Goal: Task Accomplishment & Management: Manage account settings

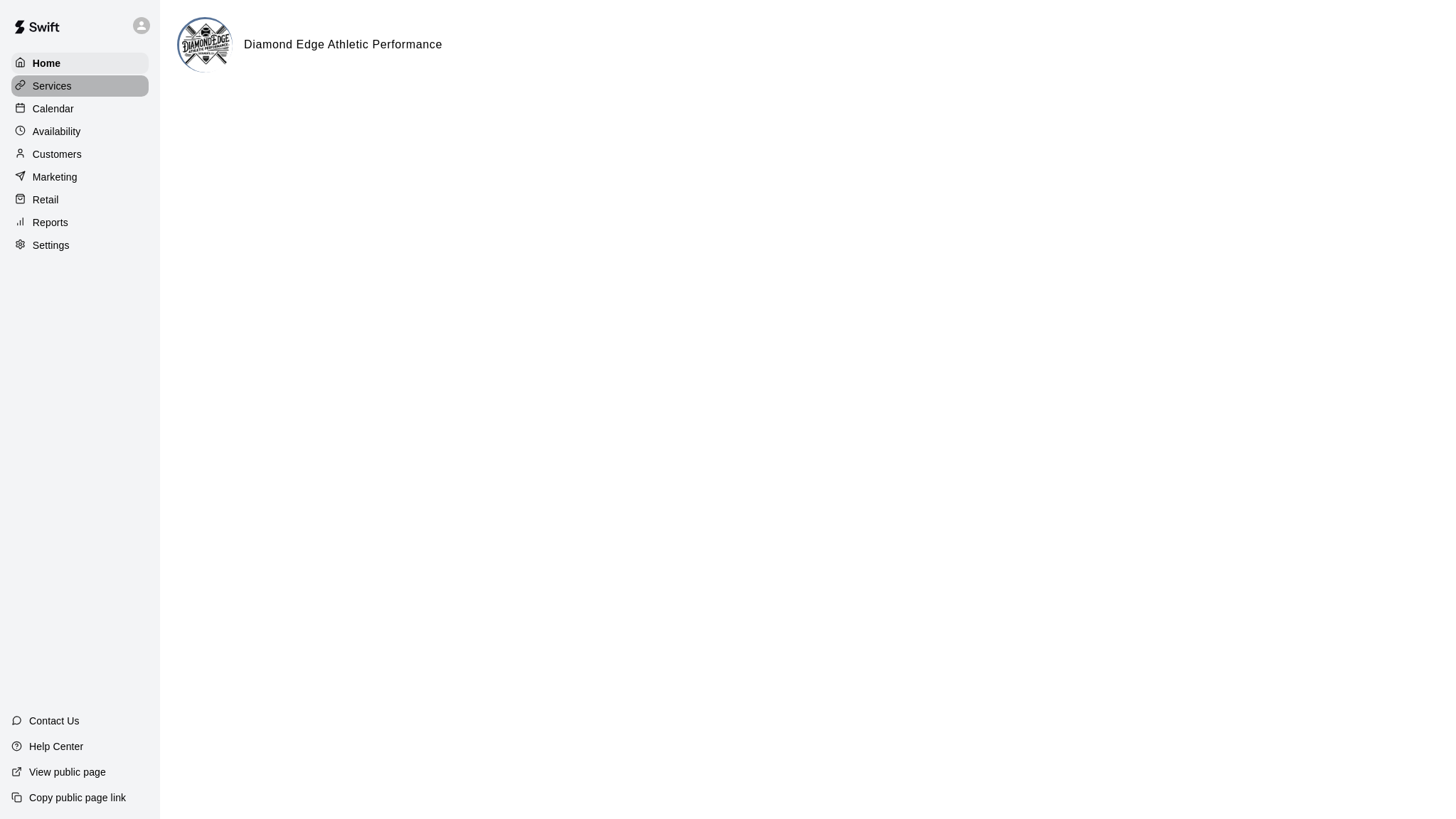
click at [74, 90] on div "Services" at bounding box center [79, 86] width 138 height 21
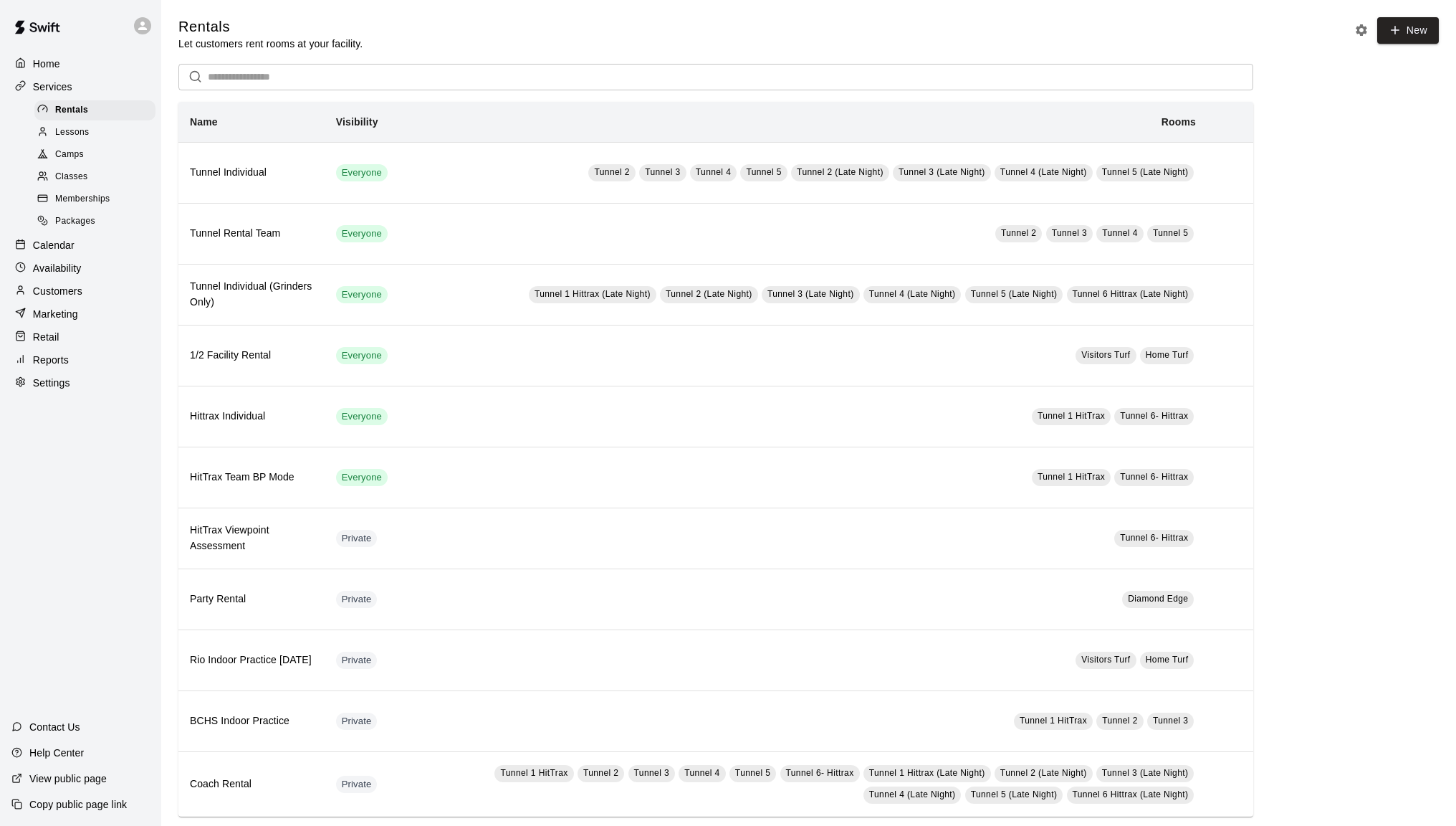
click at [93, 197] on span "Memberships" at bounding box center [82, 198] width 55 height 14
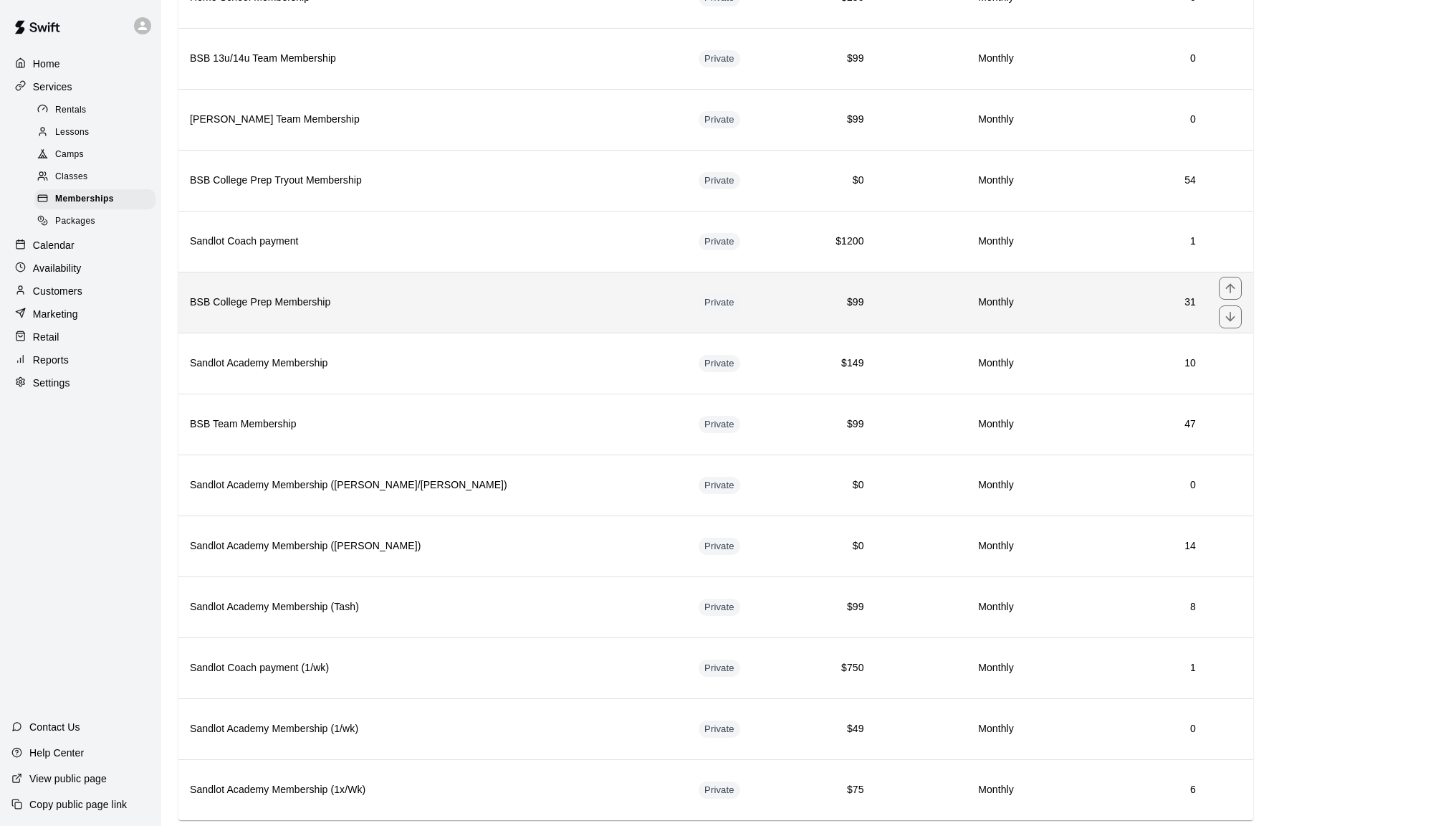
scroll to position [638, 0]
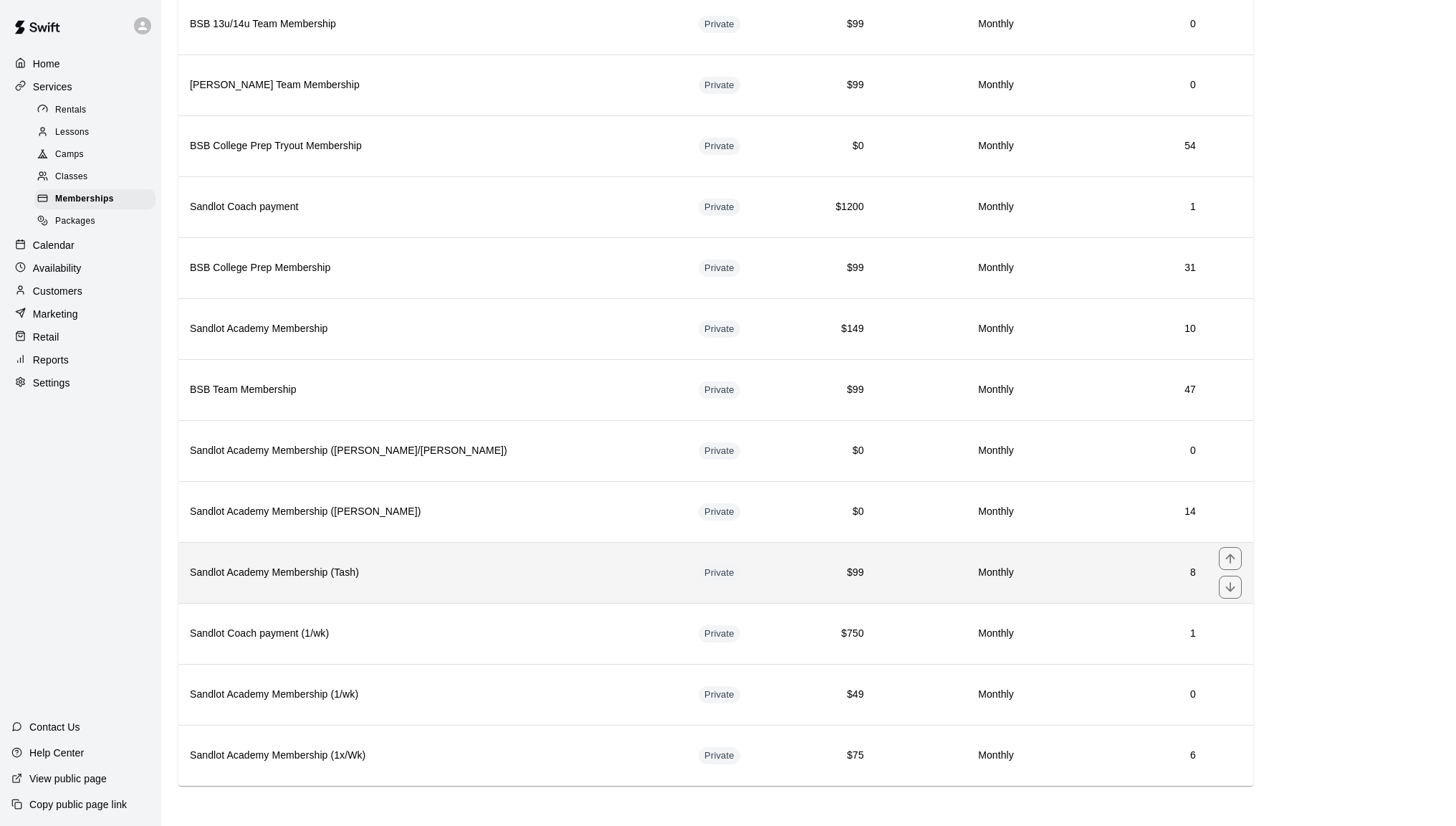
click at [306, 575] on h6 "Sandlot Academy Membership (Tash)" at bounding box center [433, 573] width 486 height 16
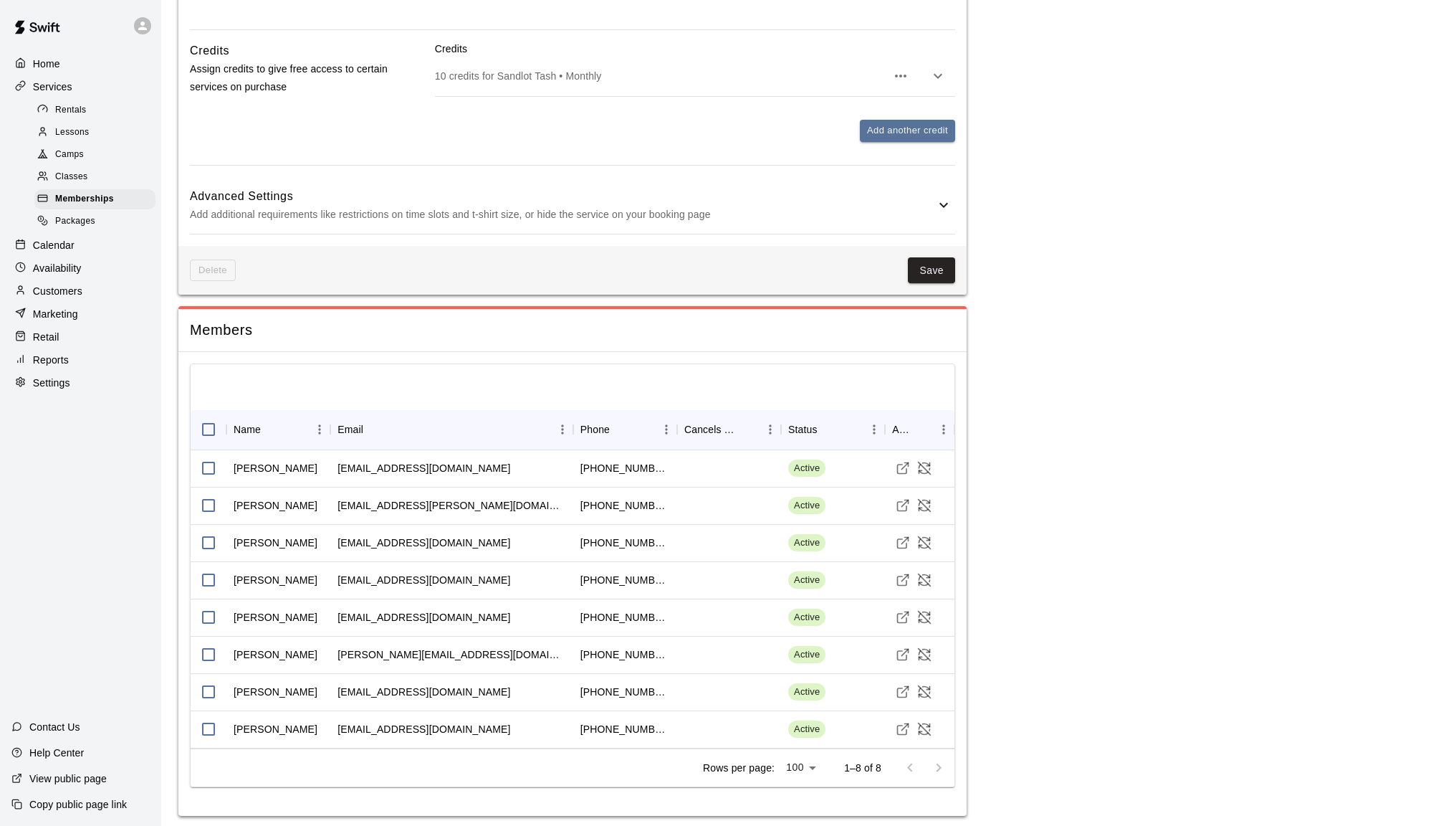
scroll to position [1792, 0]
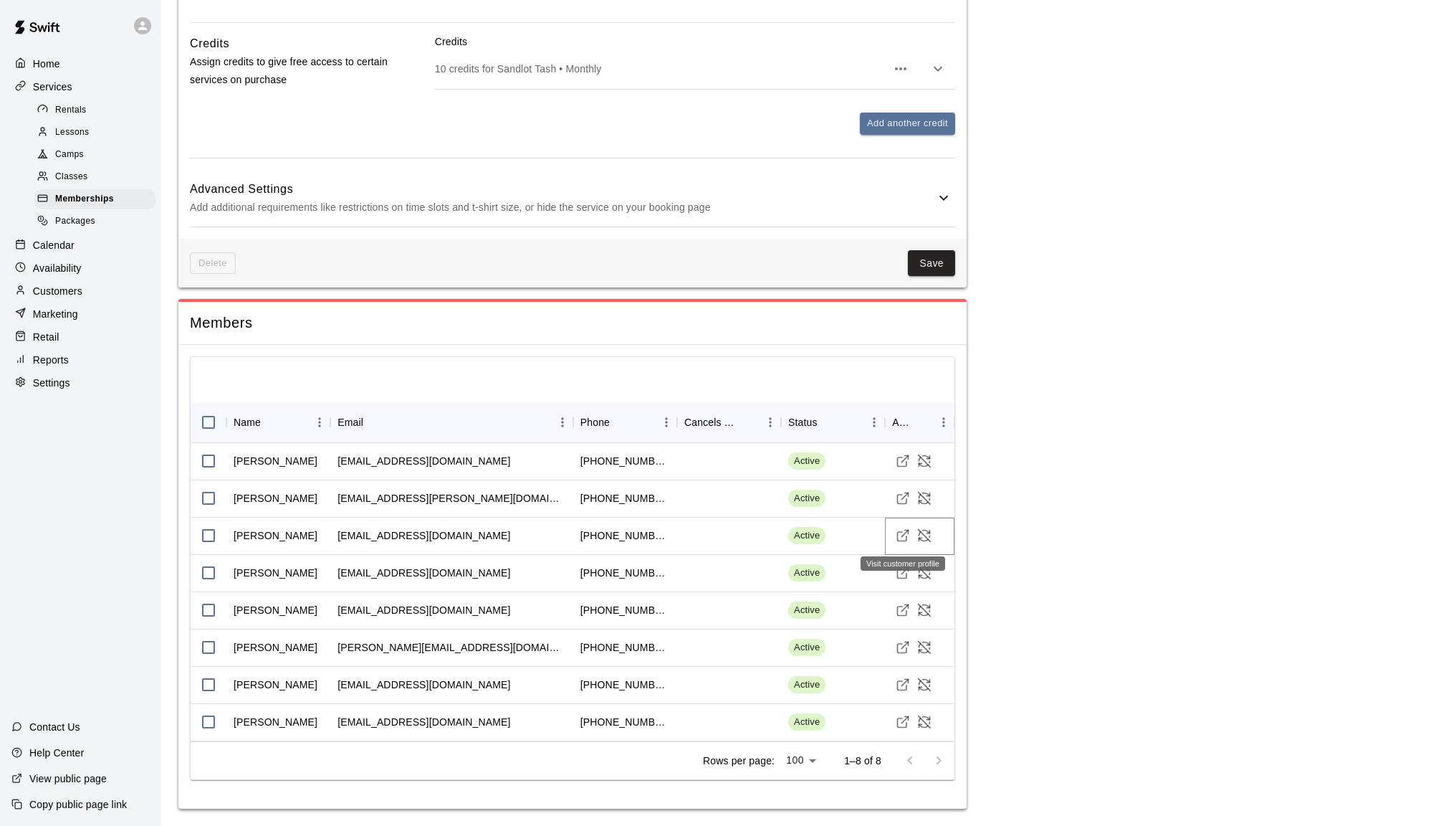
click at [907, 534] on icon "Visit customer profile" at bounding box center [902, 535] width 14 height 14
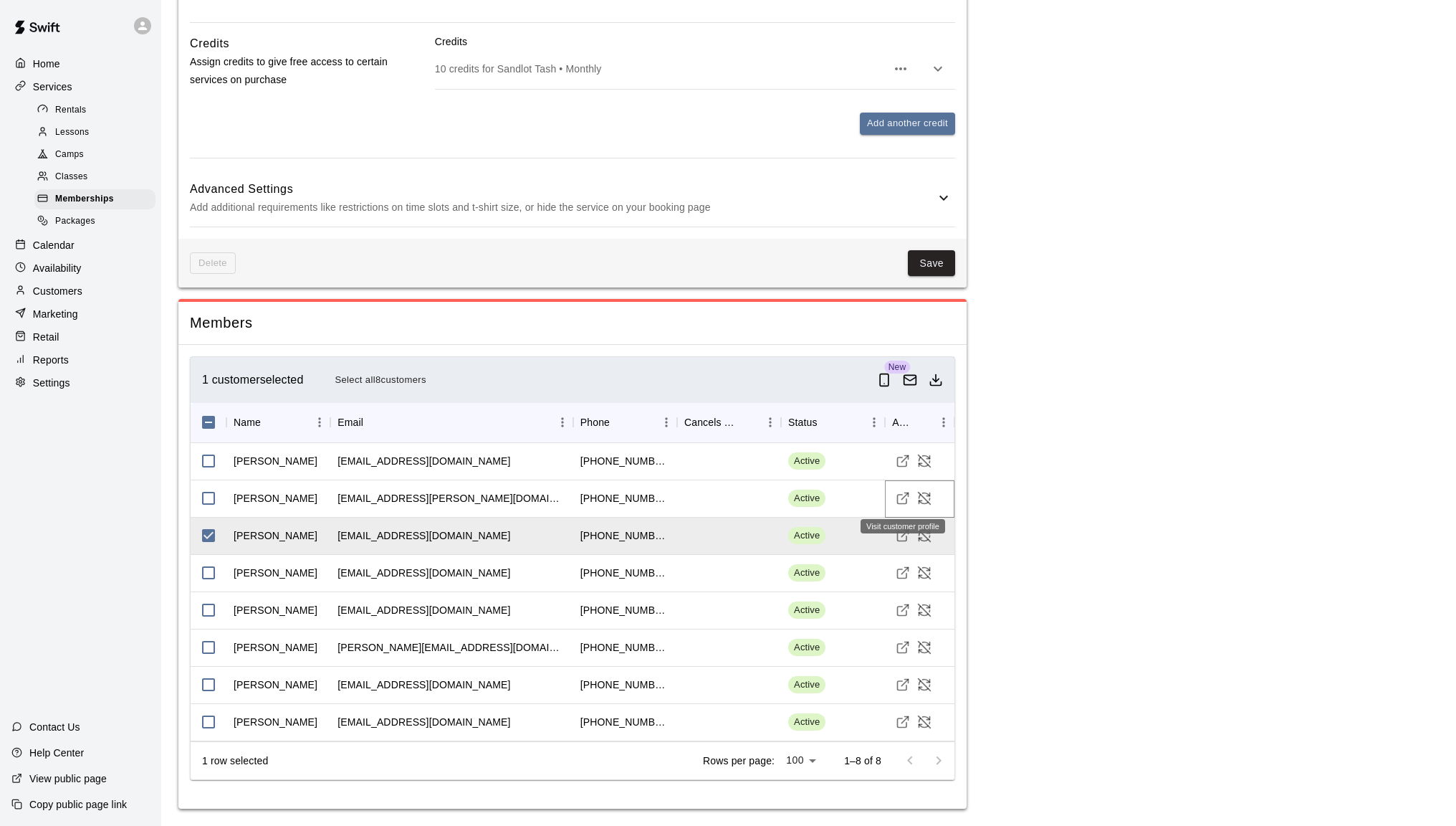
click at [900, 497] on icon "Visit customer profile" at bounding box center [902, 497] width 14 height 14
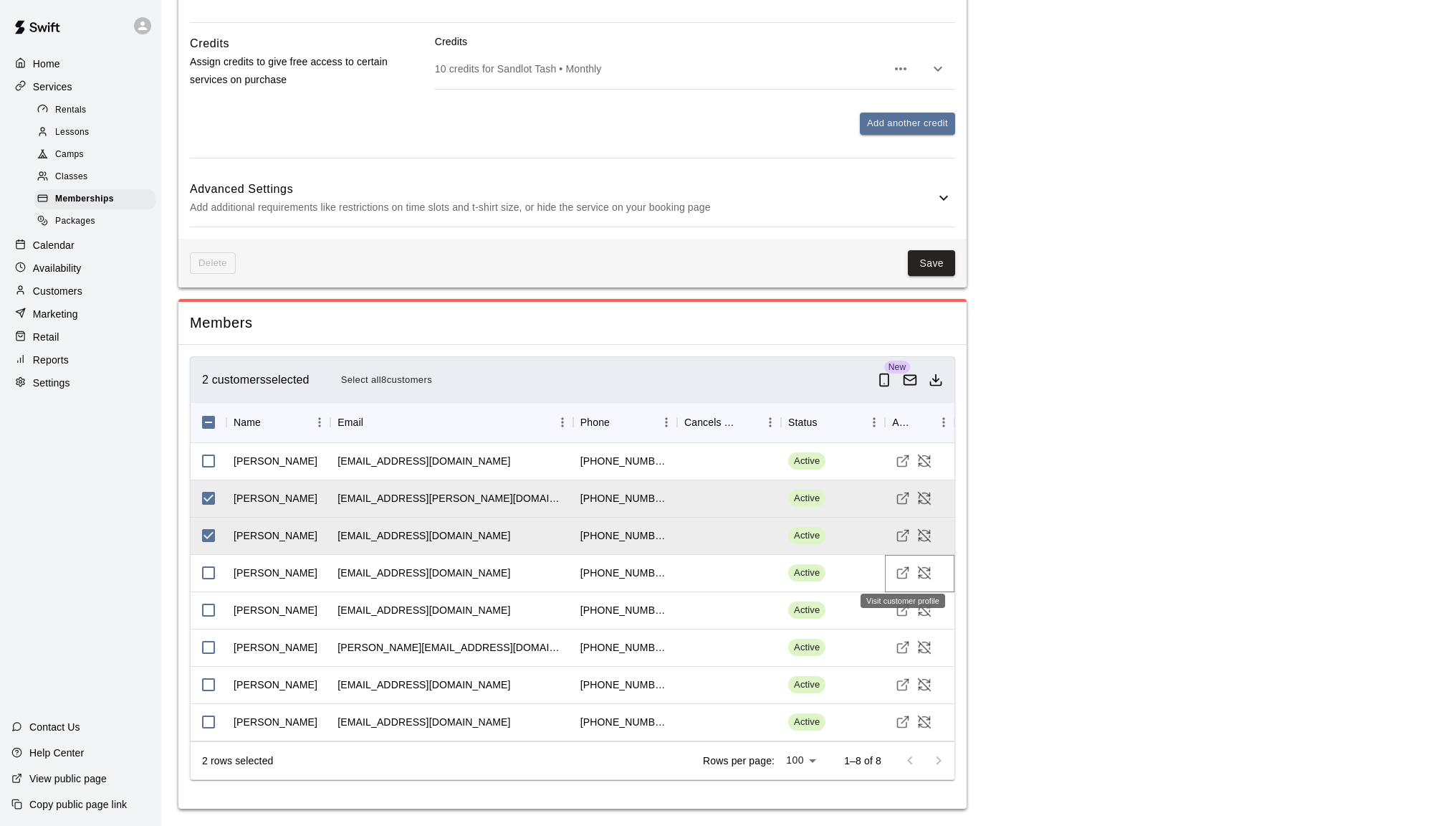
click at [902, 577] on icon "Visit customer profile" at bounding box center [902, 572] width 14 height 14
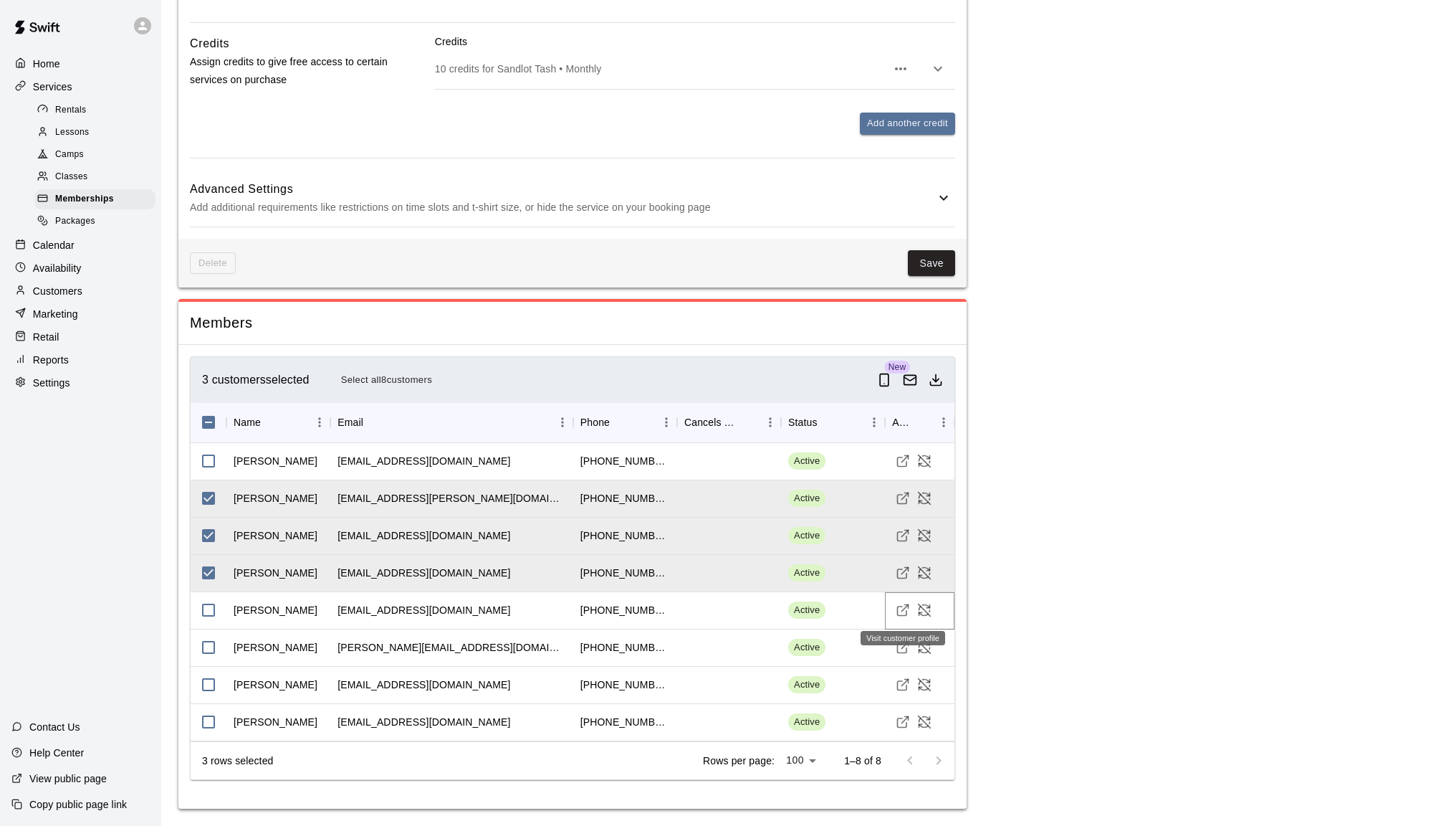
click at [904, 615] on icon "Visit customer profile" at bounding box center [902, 609] width 14 height 14
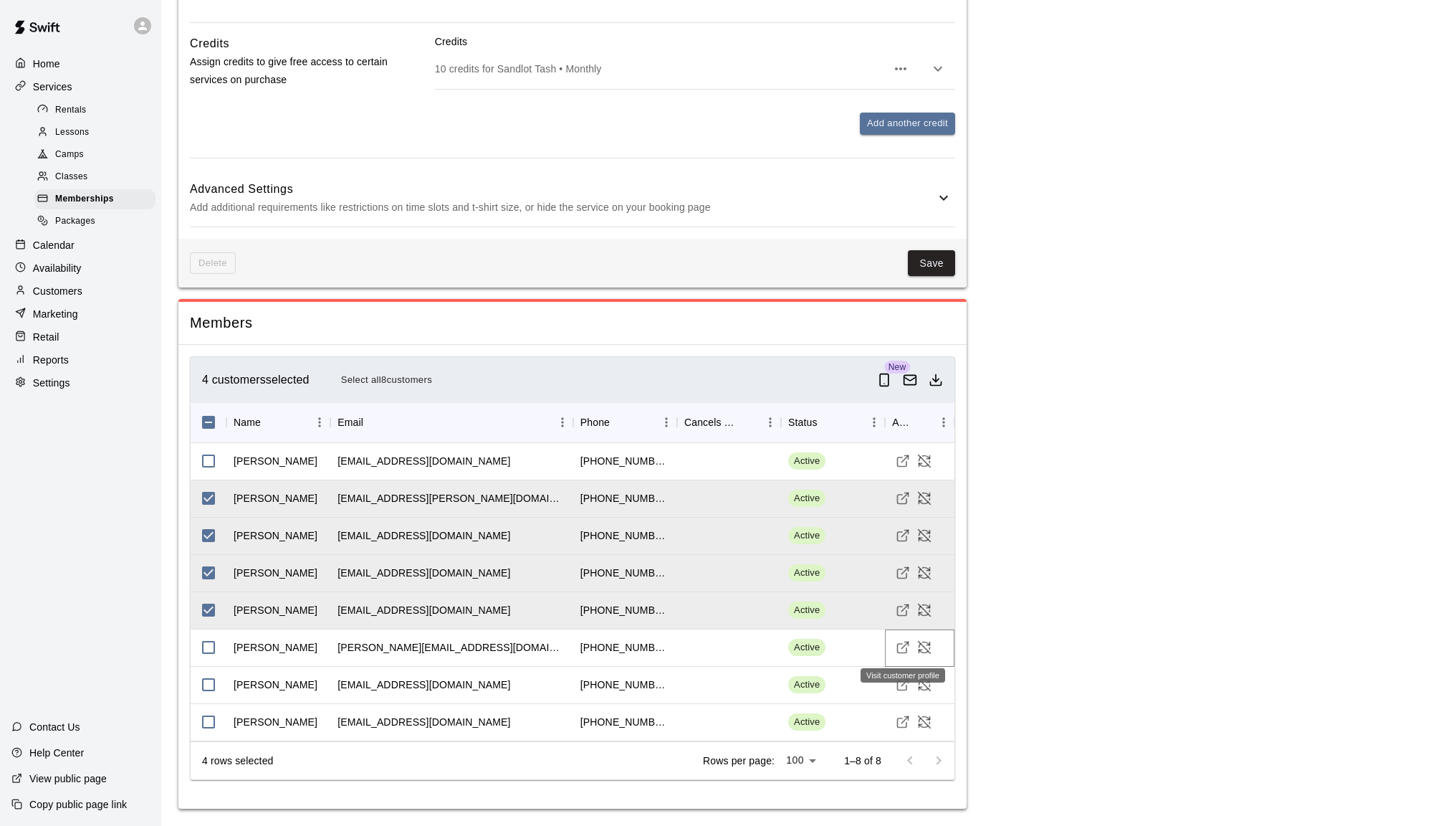
click at [903, 648] on line "Visit customer profile" at bounding box center [905, 645] width 7 height 7
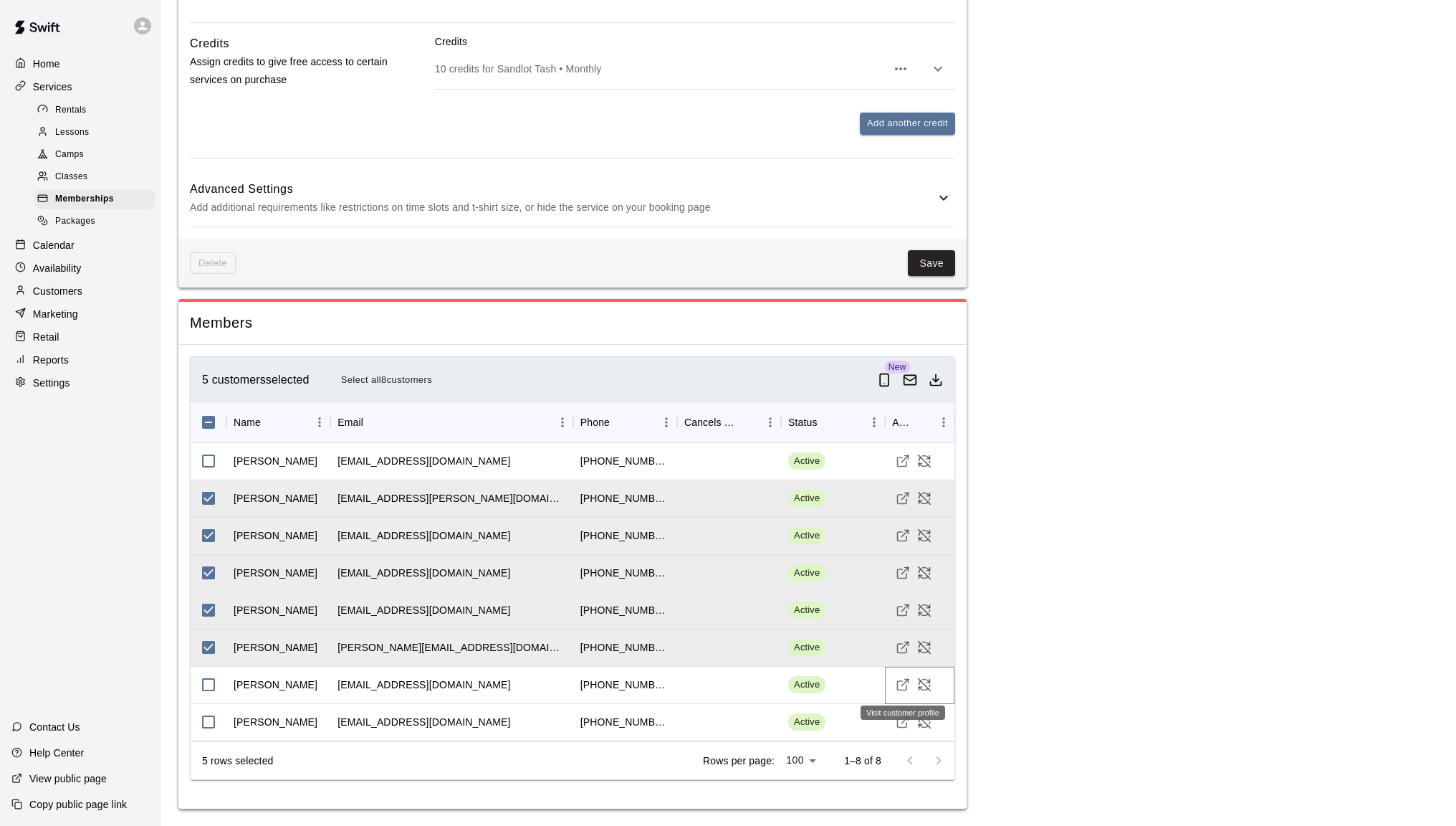
click at [898, 689] on icon "Visit customer profile" at bounding box center [903, 685] width 9 height 9
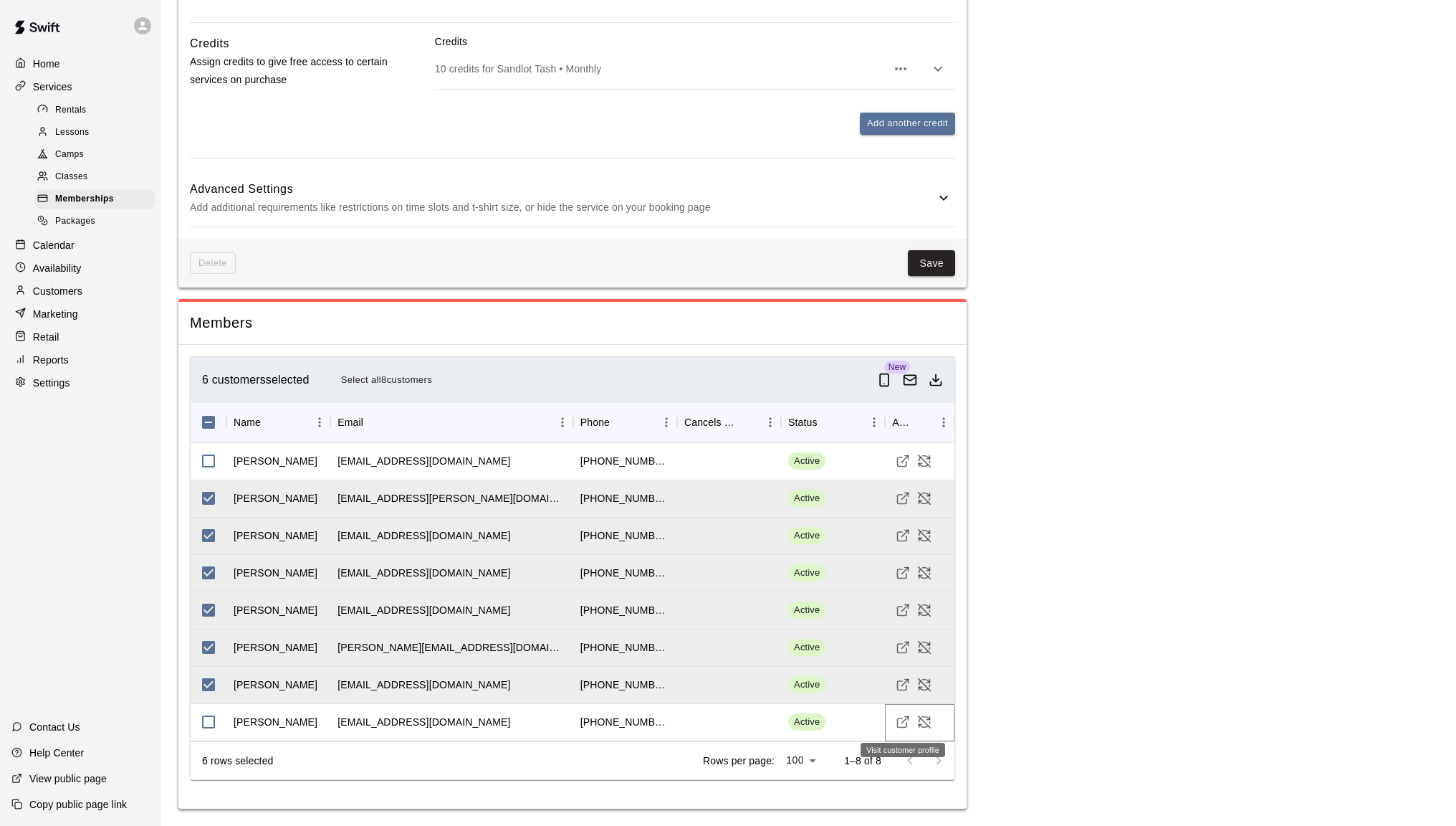
click at [898, 728] on icon "Visit customer profile" at bounding box center [902, 721] width 14 height 14
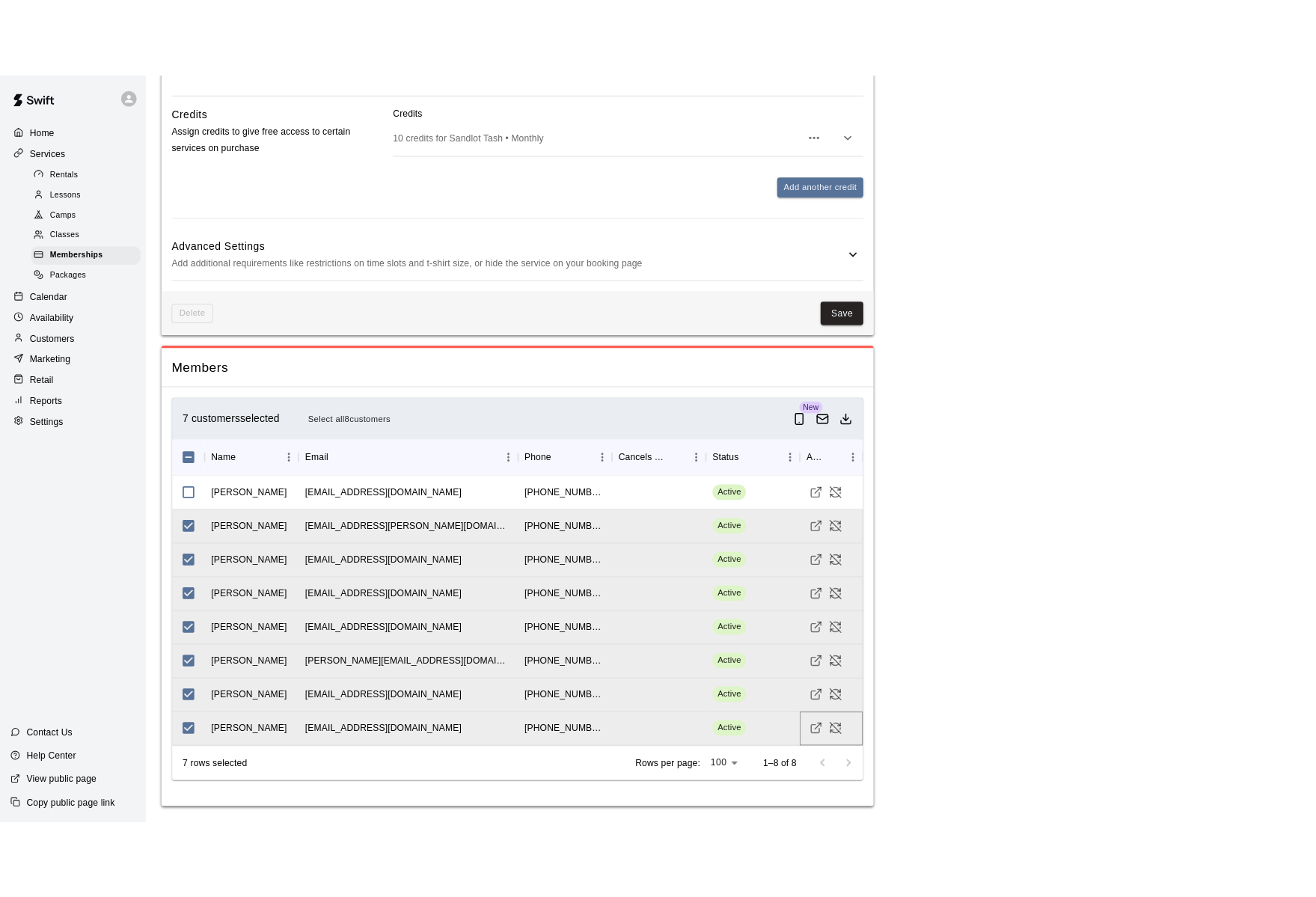
scroll to position [1835, 0]
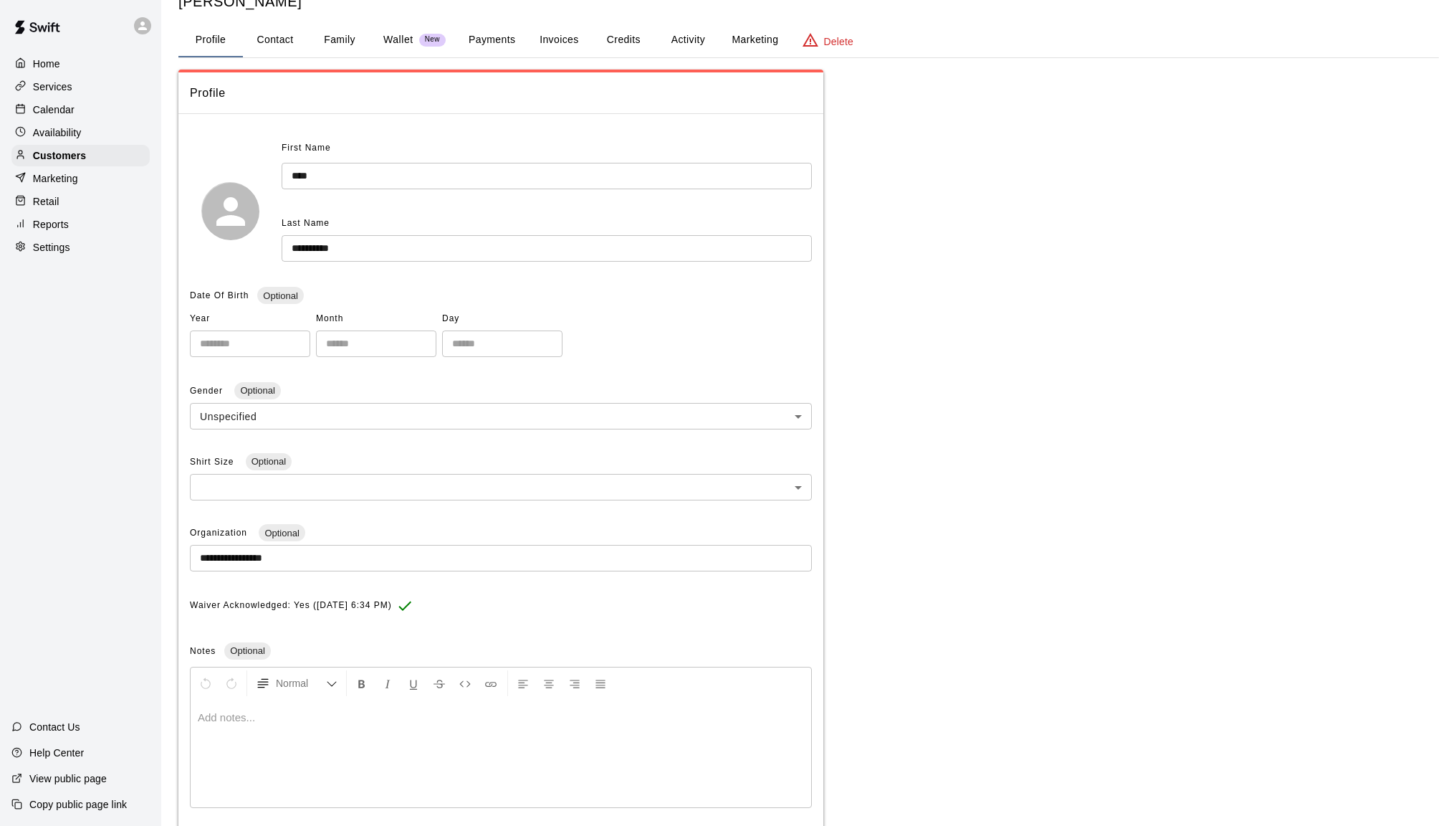
scroll to position [72, 0]
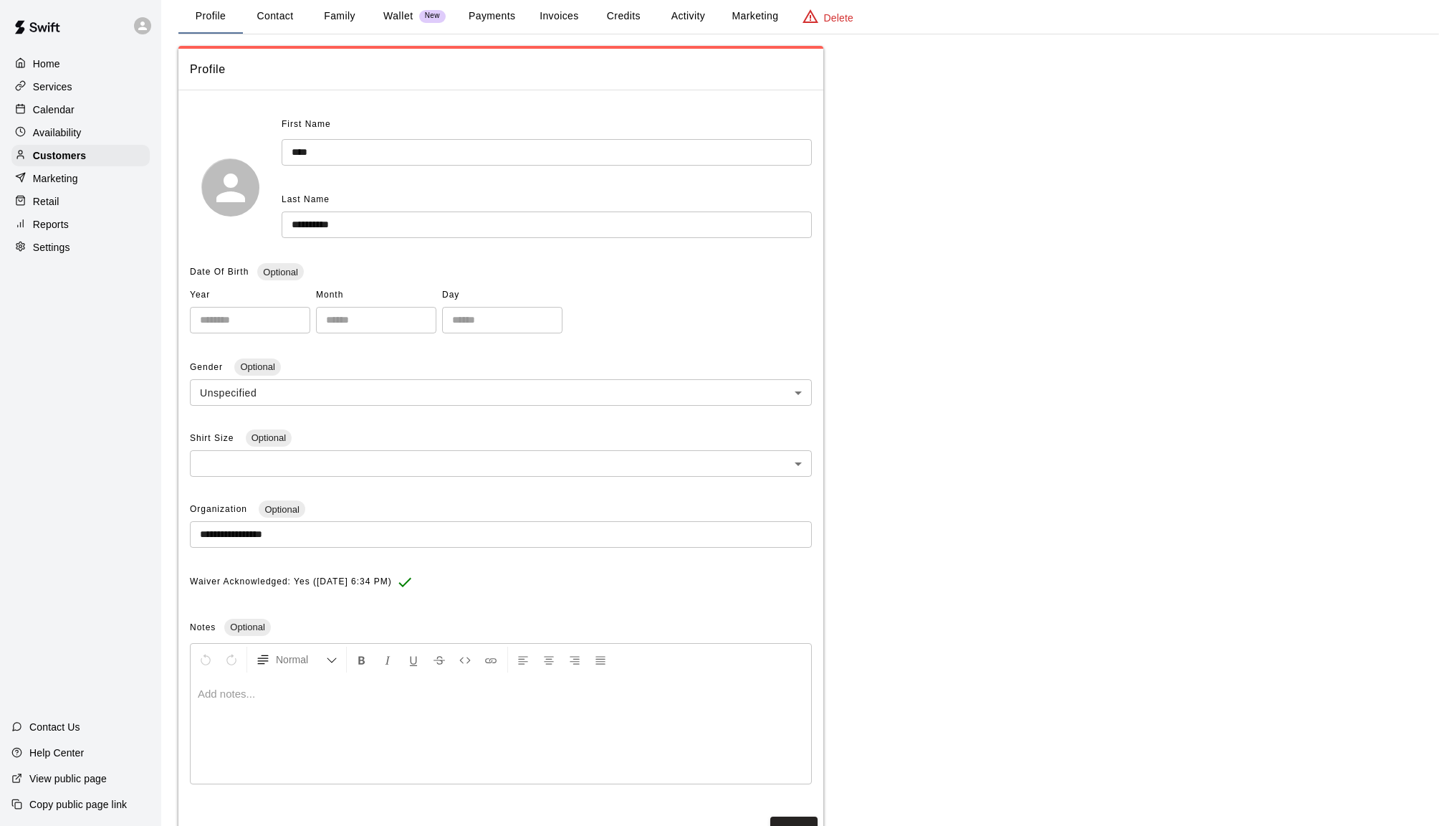
click at [352, 20] on button "Family" at bounding box center [339, 16] width 64 height 34
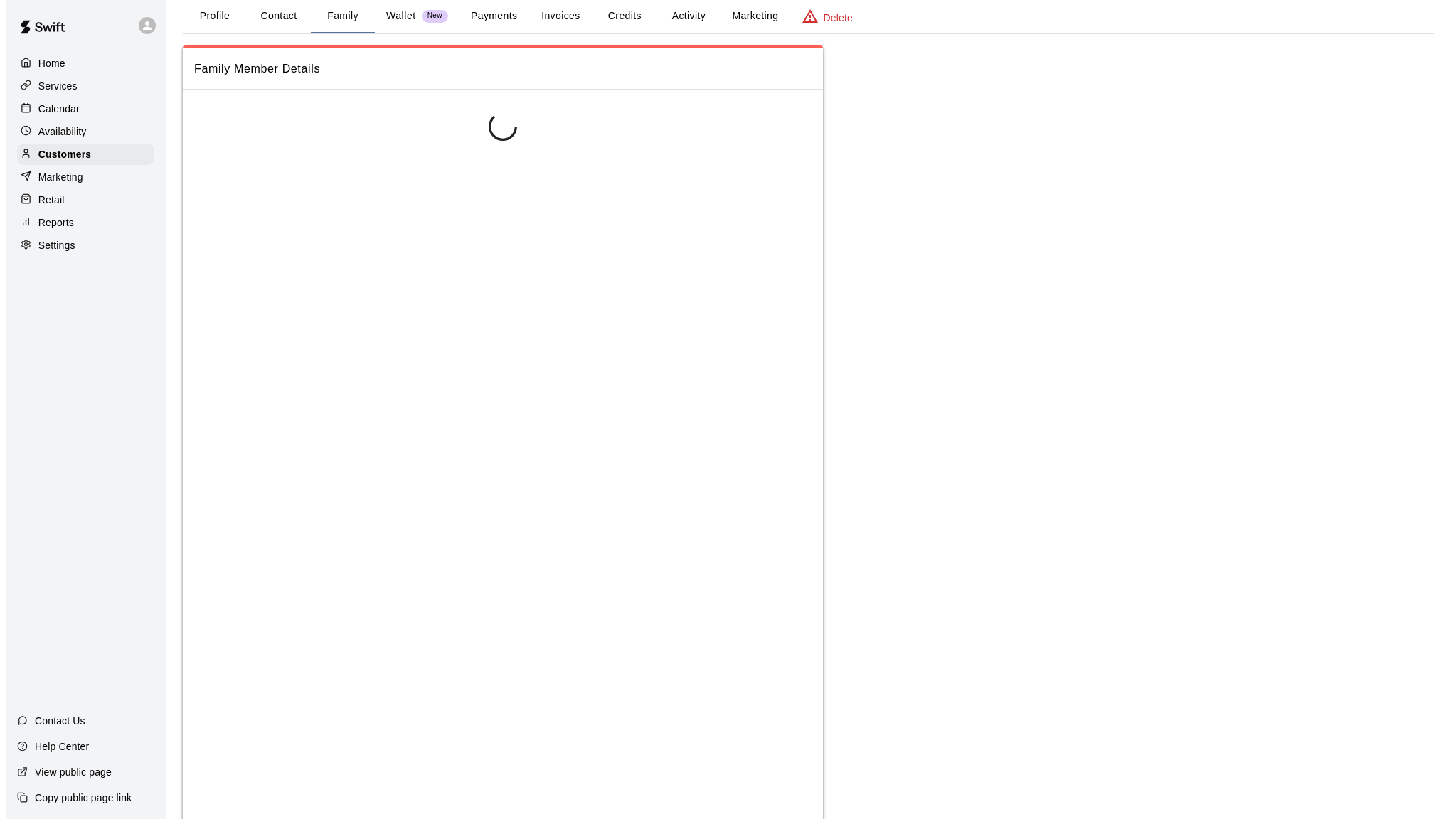
scroll to position [0, 0]
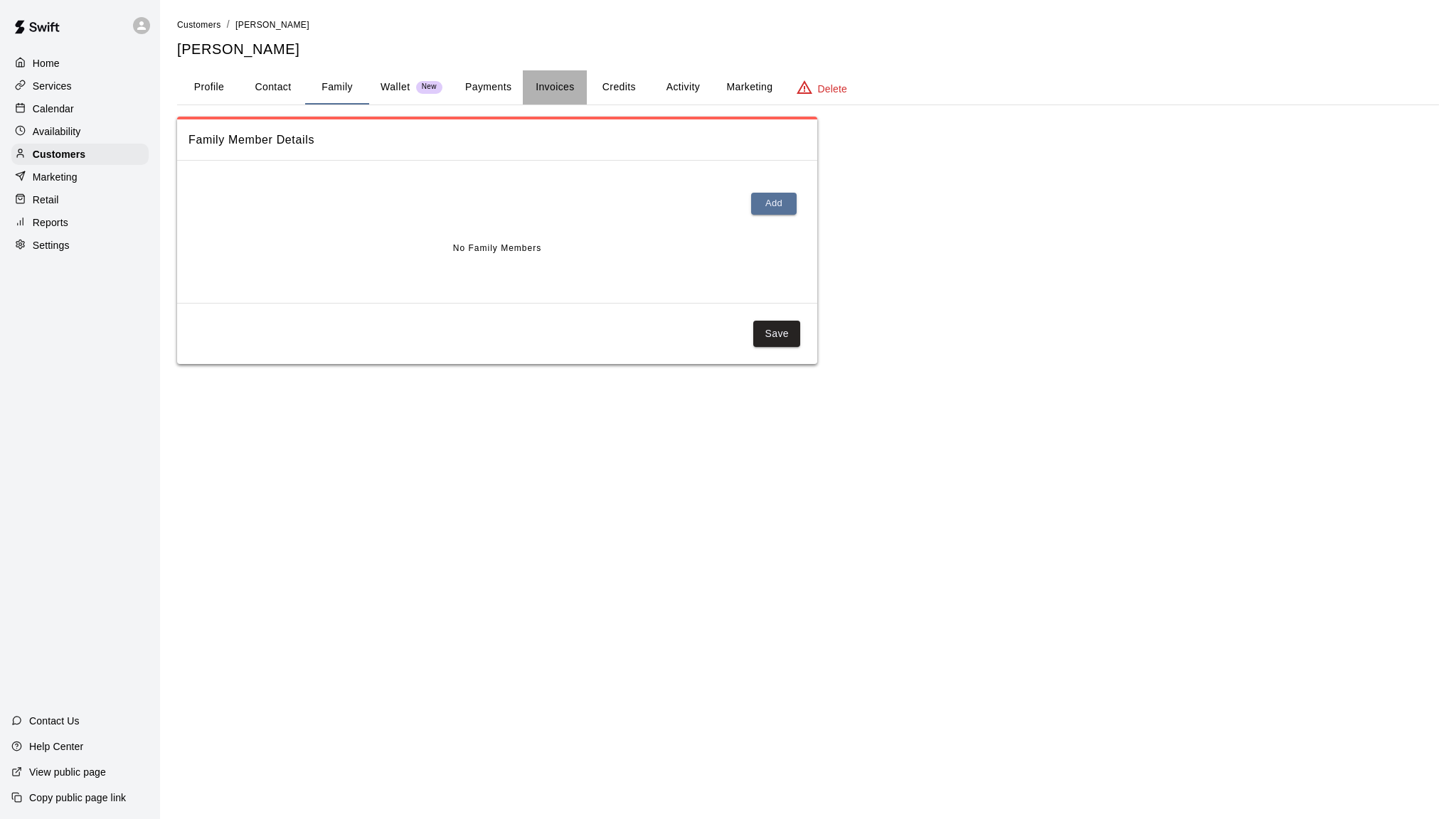
click at [552, 88] on button "Invoices" at bounding box center [554, 87] width 64 height 34
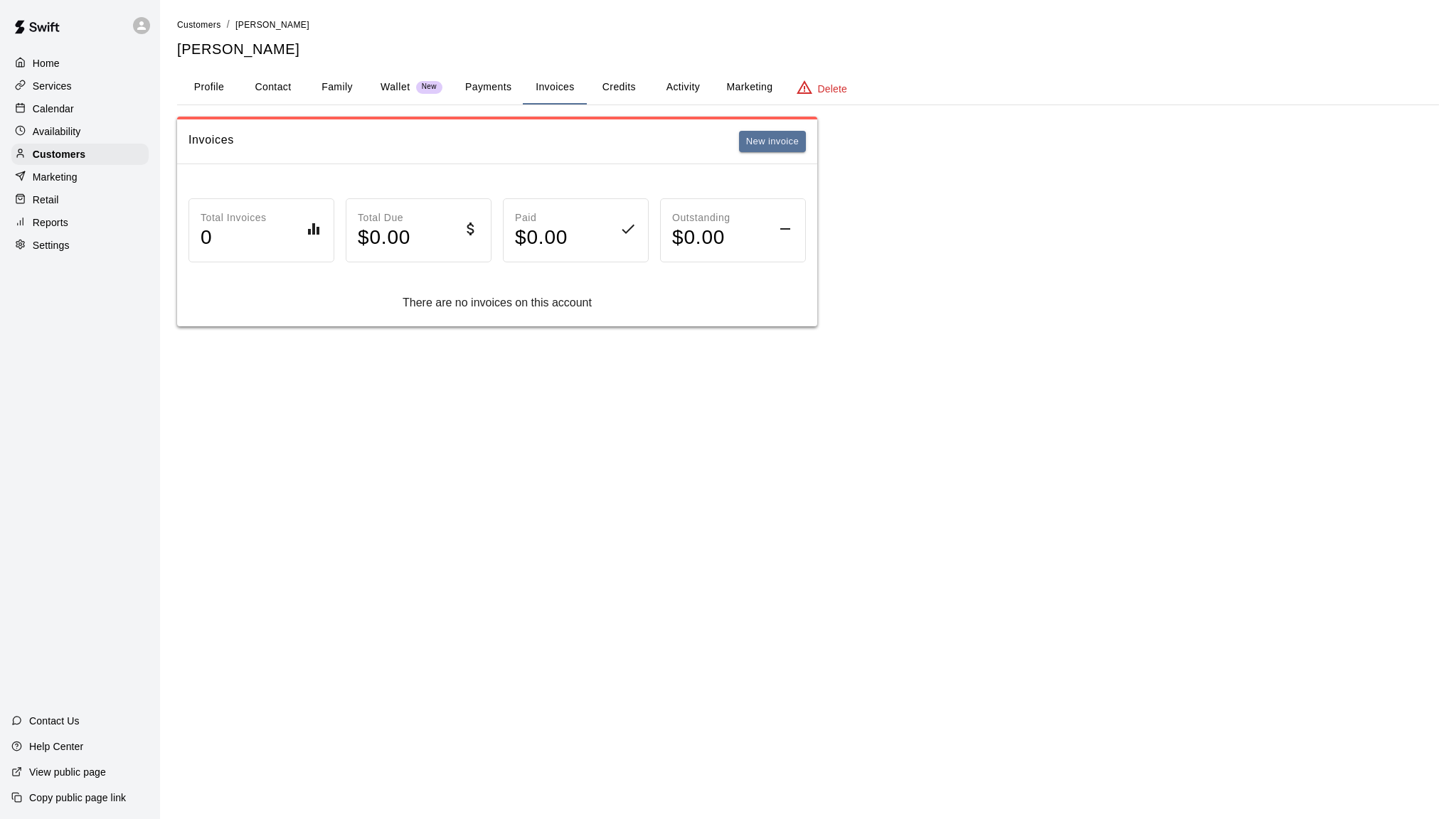
click at [492, 89] on button "Payments" at bounding box center [488, 87] width 69 height 34
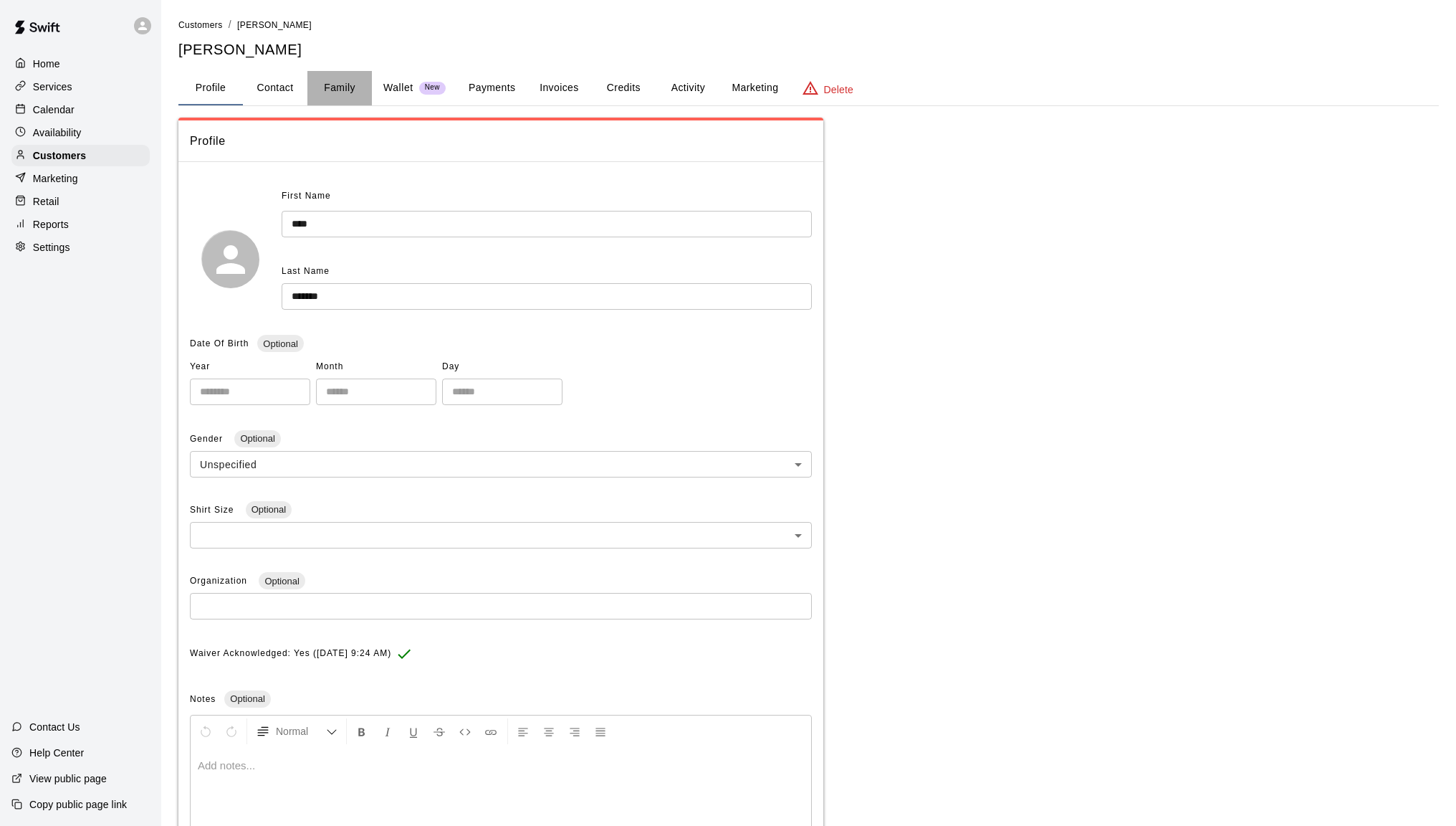
click at [329, 88] on button "Family" at bounding box center [339, 88] width 64 height 34
click at [351, 88] on button "Family" at bounding box center [339, 88] width 64 height 34
click at [341, 84] on button "Family" at bounding box center [339, 88] width 64 height 34
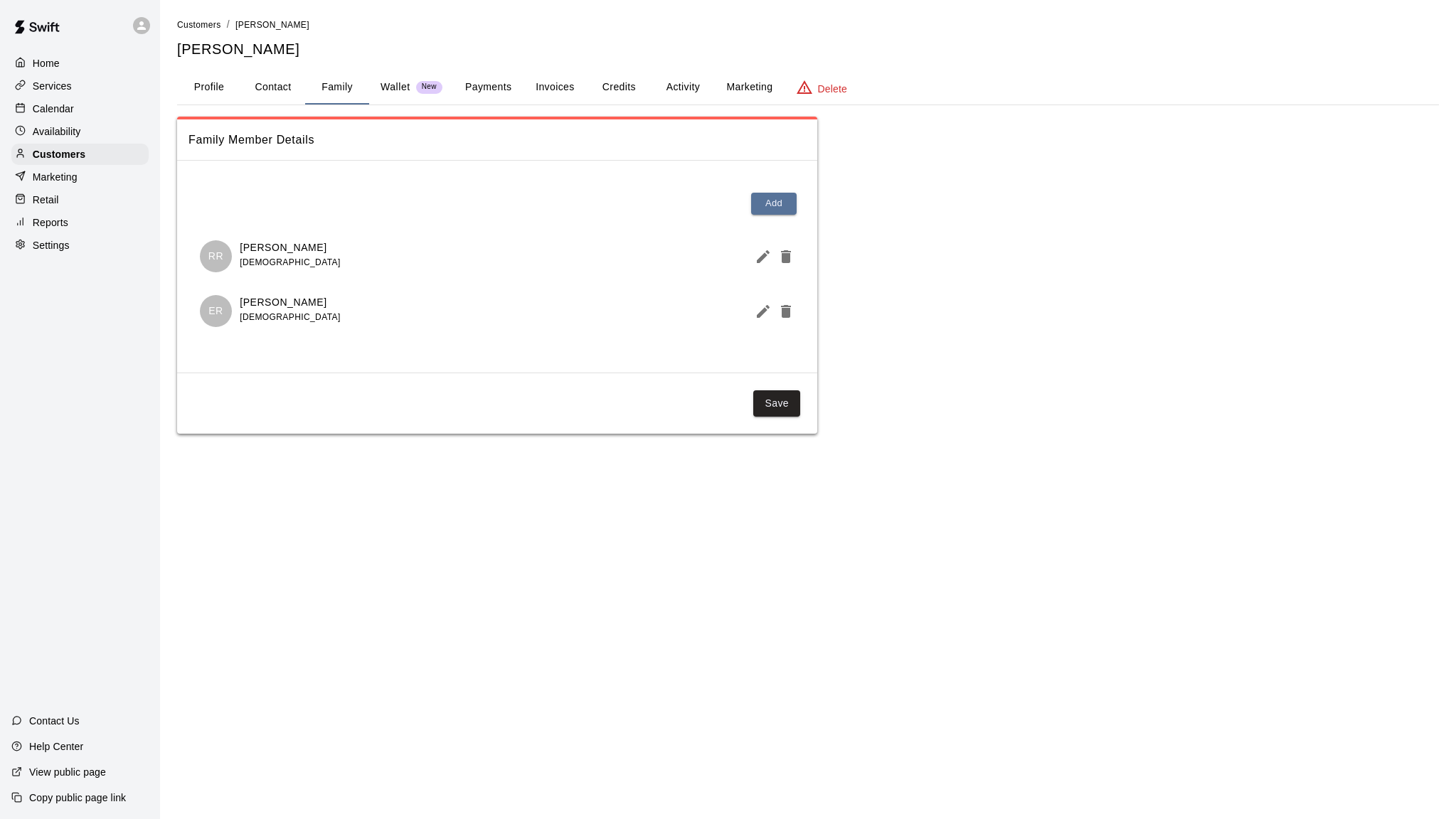
click at [552, 82] on button "Invoices" at bounding box center [554, 87] width 64 height 34
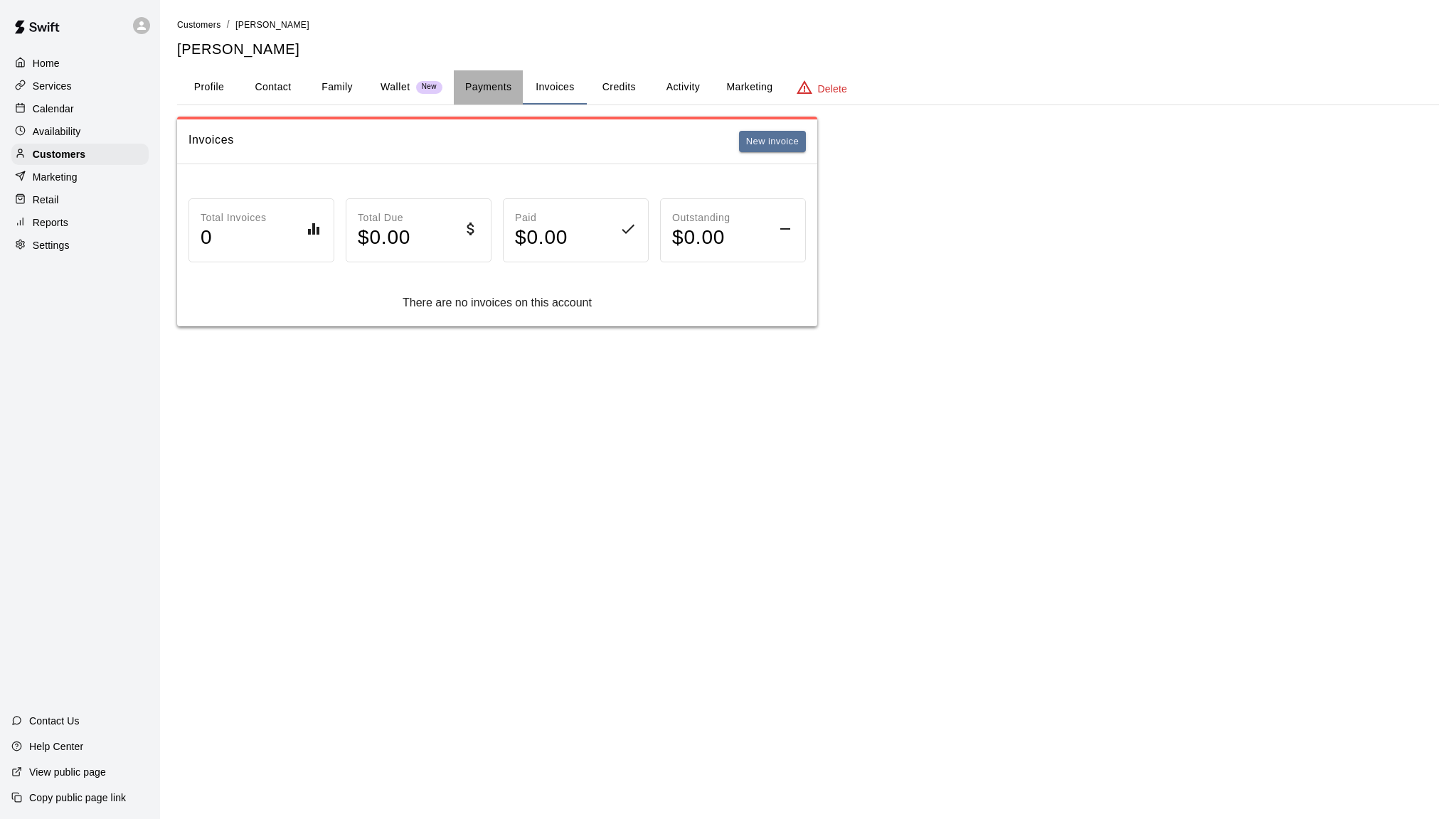
click at [492, 82] on button "Payments" at bounding box center [488, 87] width 69 height 34
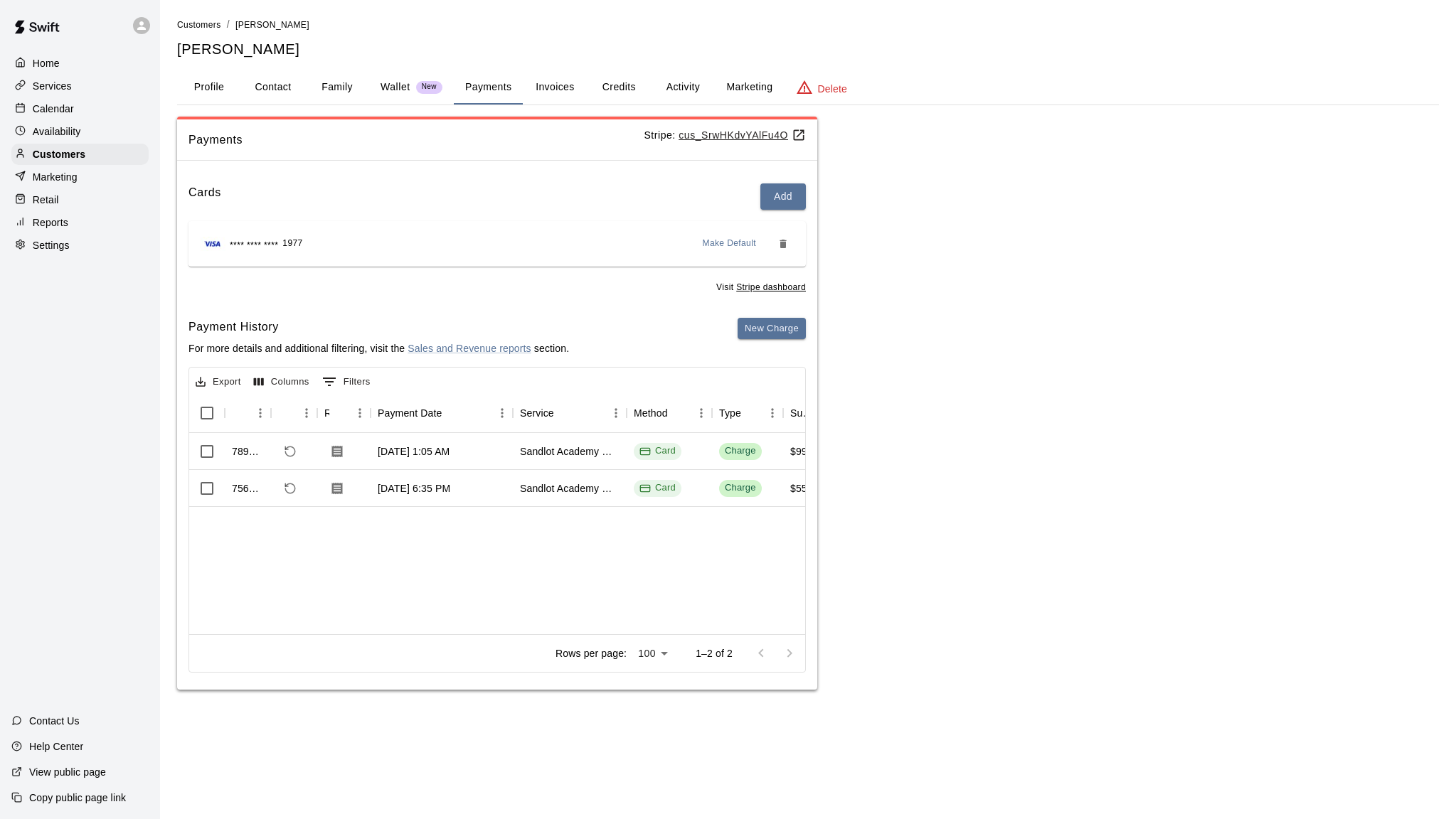
click at [337, 88] on button "Family" at bounding box center [336, 87] width 64 height 34
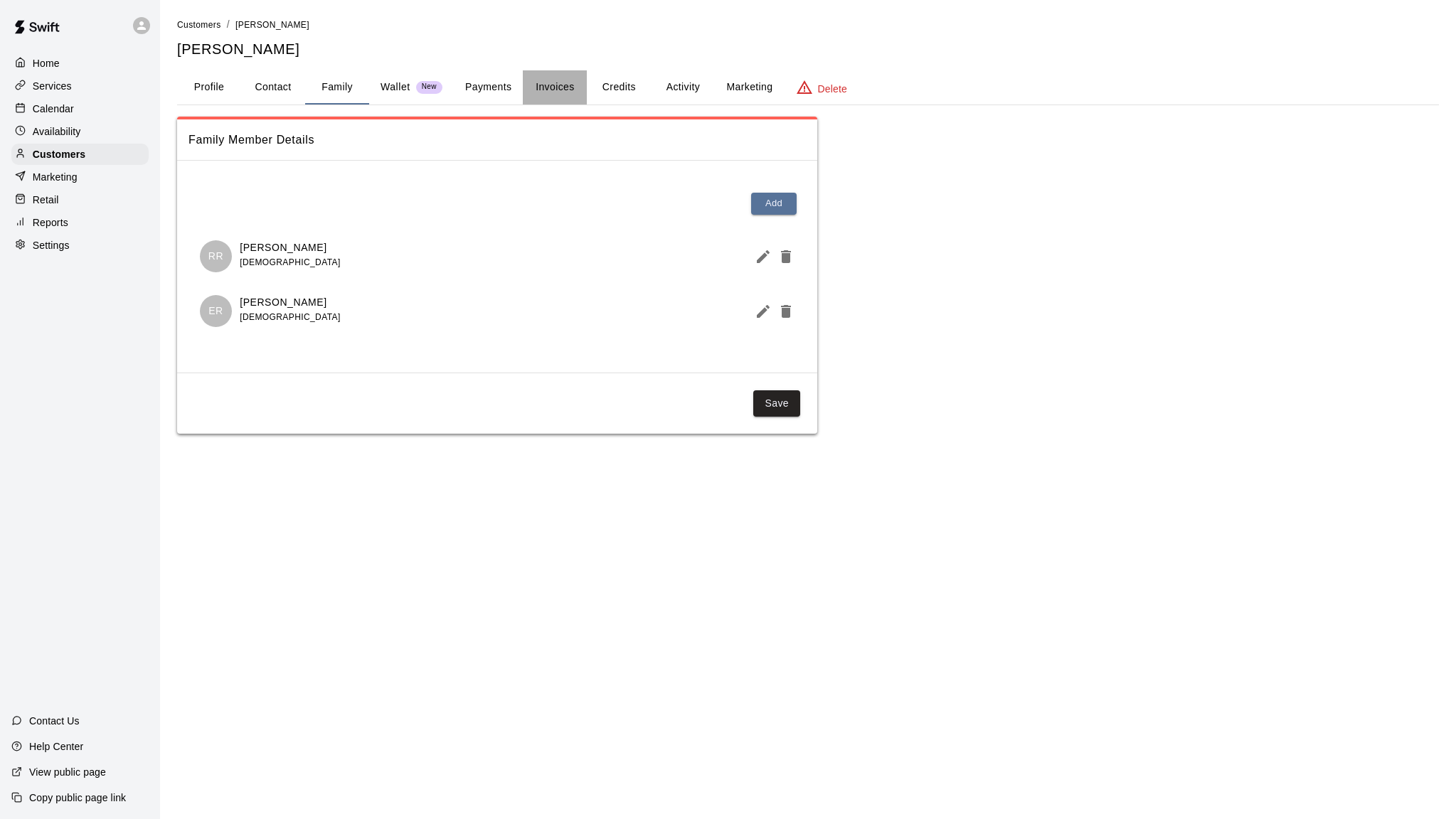
click at [570, 90] on button "Invoices" at bounding box center [554, 87] width 64 height 34
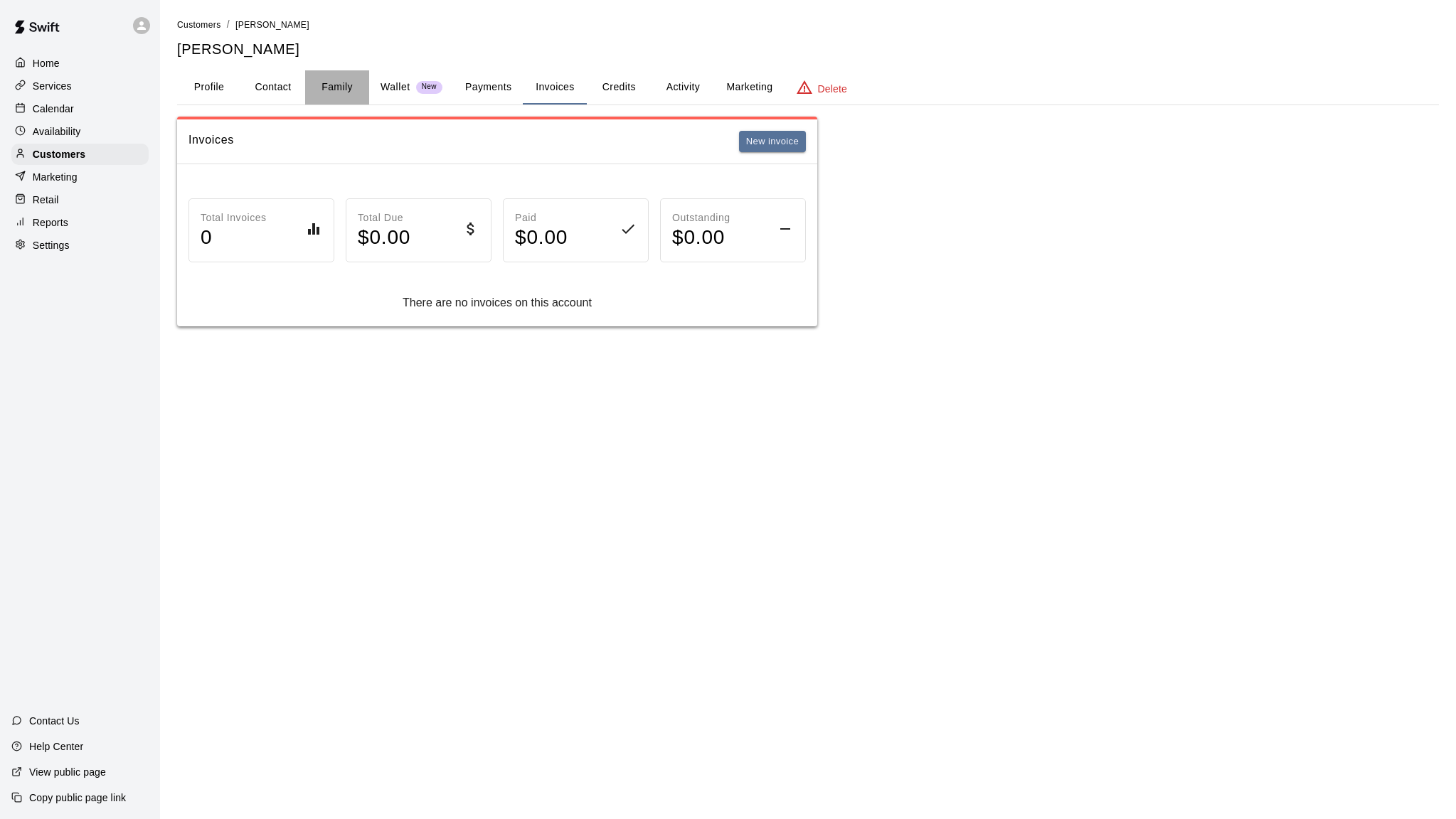
click at [334, 94] on button "Family" at bounding box center [336, 87] width 64 height 34
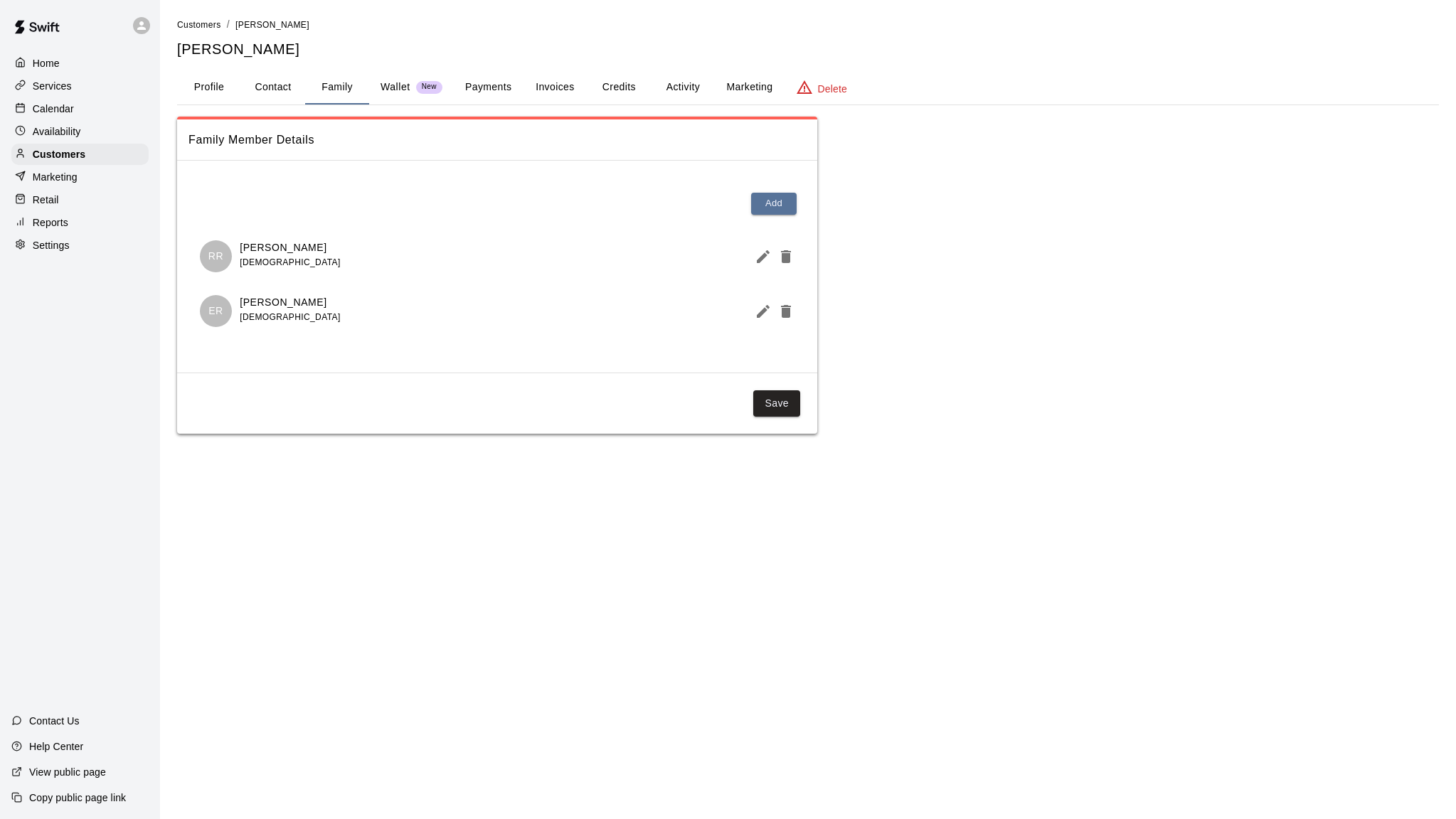
click at [534, 90] on button "Invoices" at bounding box center [554, 87] width 64 height 34
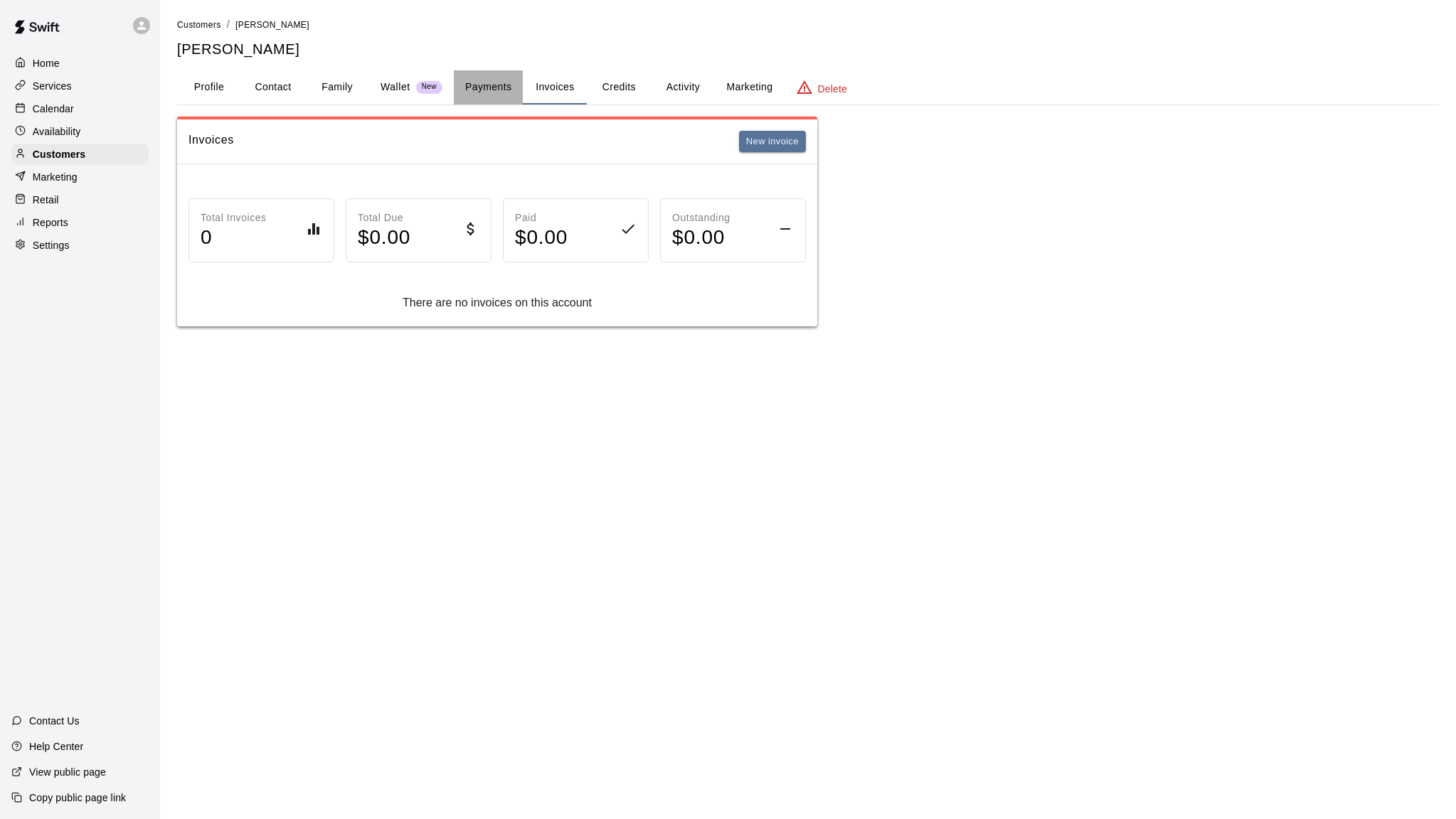
click at [495, 91] on button "Payments" at bounding box center [488, 87] width 69 height 34
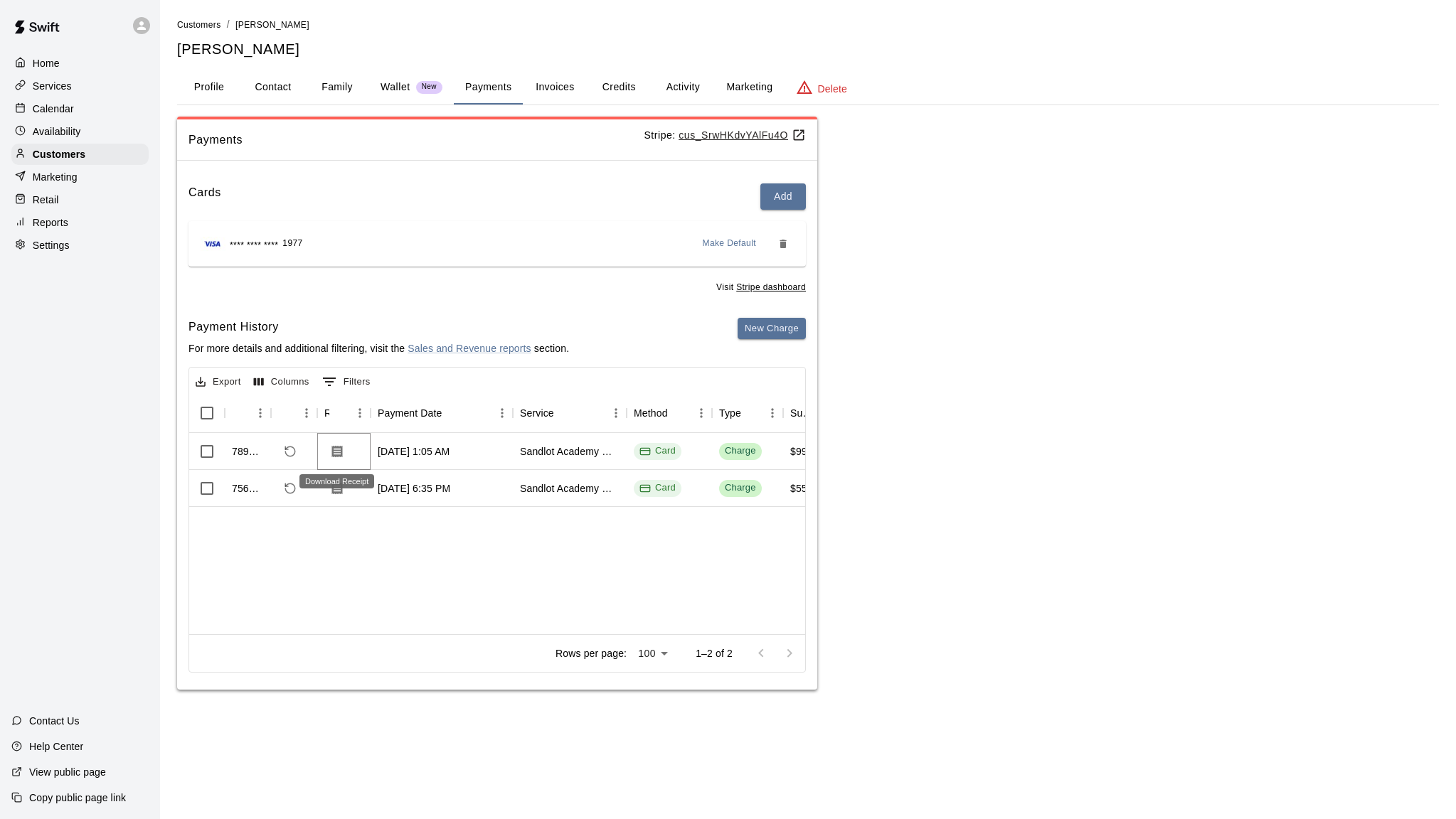
click at [339, 450] on icon "Download Receipt" at bounding box center [336, 451] width 14 height 14
click at [1087, 399] on div "Payments Stripe: cus_SrwHKdvYAlFu4O Cards Add **** **** **** 1977 Make Default …" at bounding box center [808, 403] width 1262 height 573
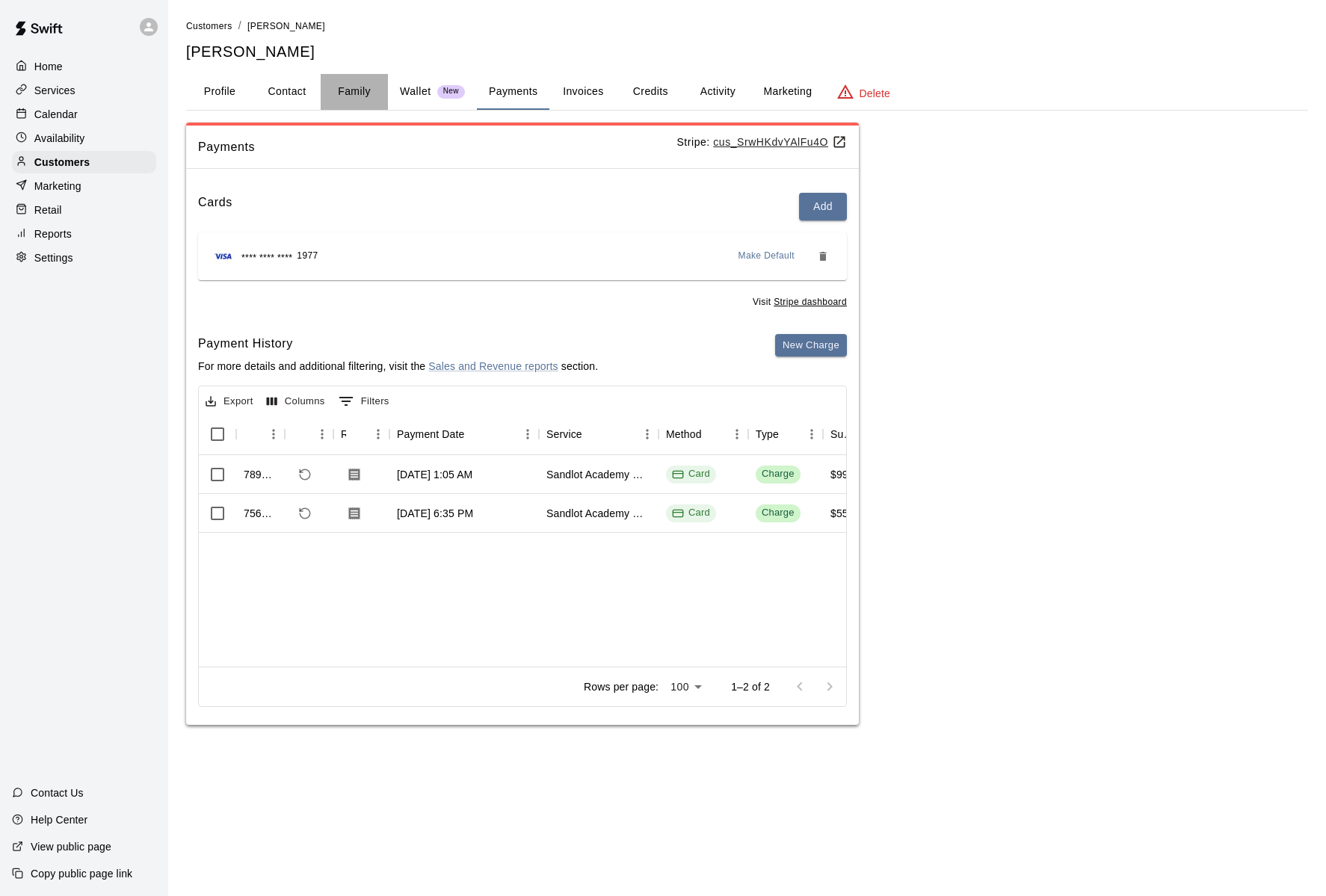
click at [351, 92] on button "Family" at bounding box center [353, 91] width 67 height 36
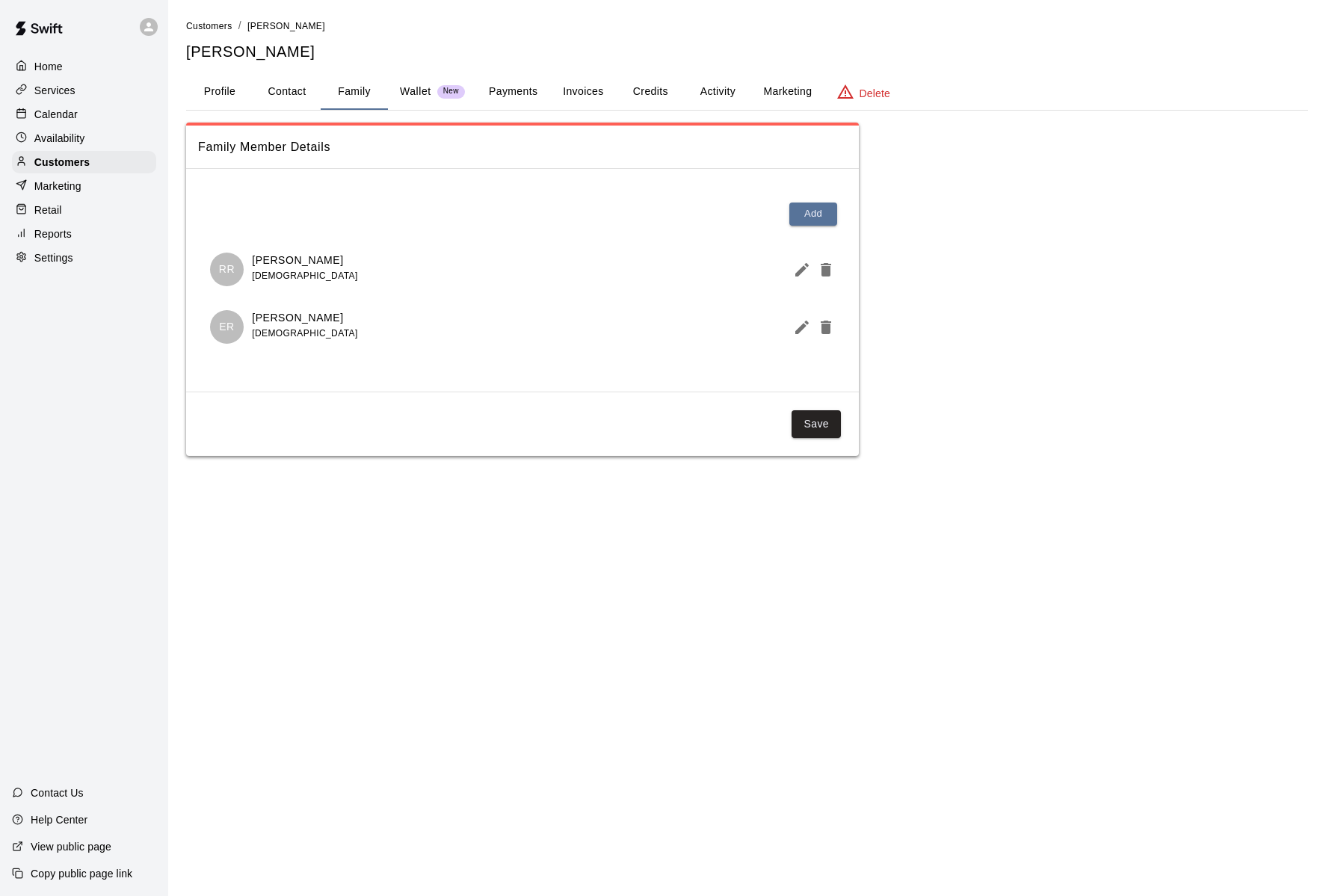
click at [359, 485] on html "Home Services Calendar Availability Customers Marketing Retail Reports Settings…" at bounding box center [663, 243] width 1326 height 485
click at [64, 92] on p "Services" at bounding box center [54, 89] width 41 height 15
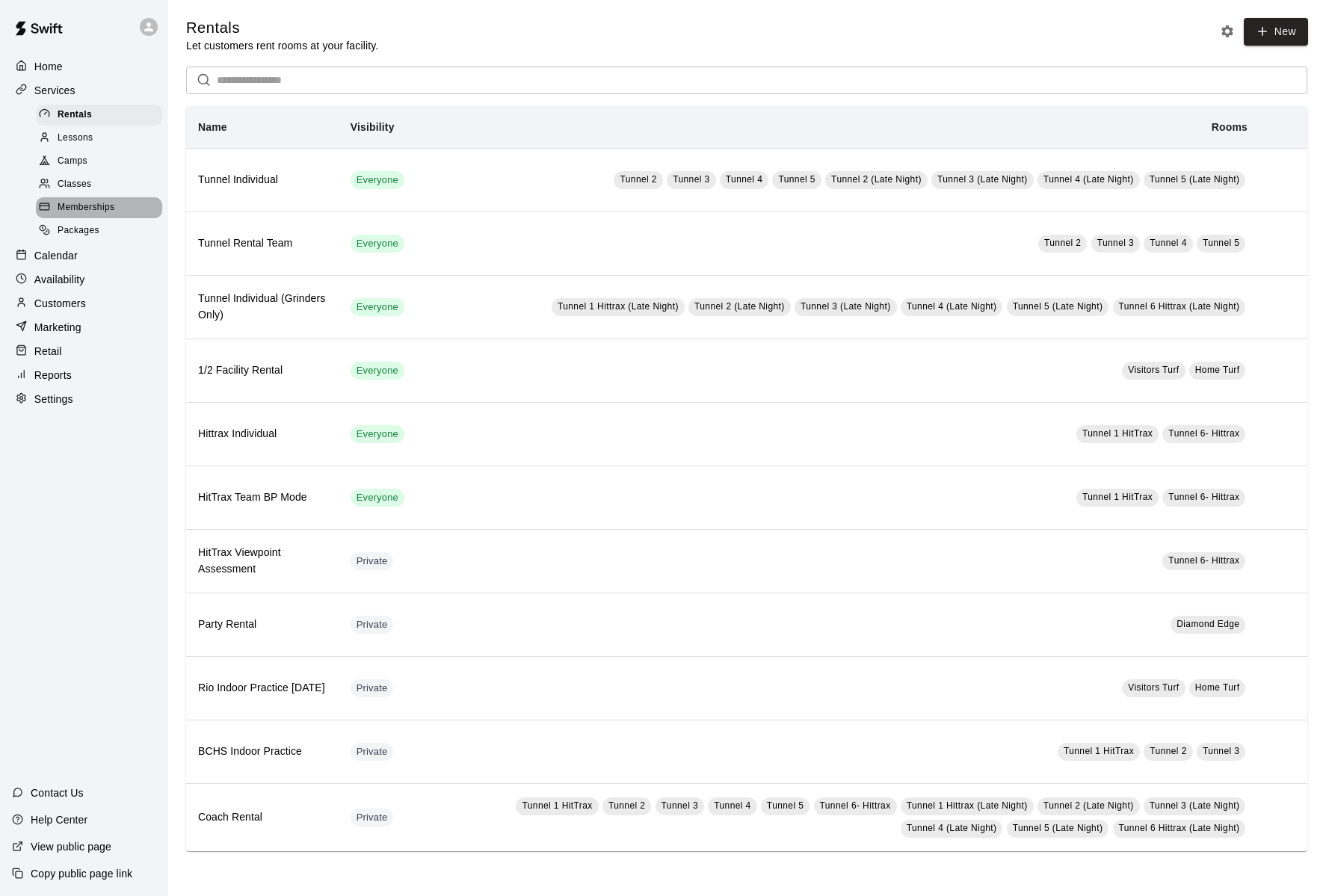
click at [67, 212] on span "Memberships" at bounding box center [85, 207] width 57 height 15
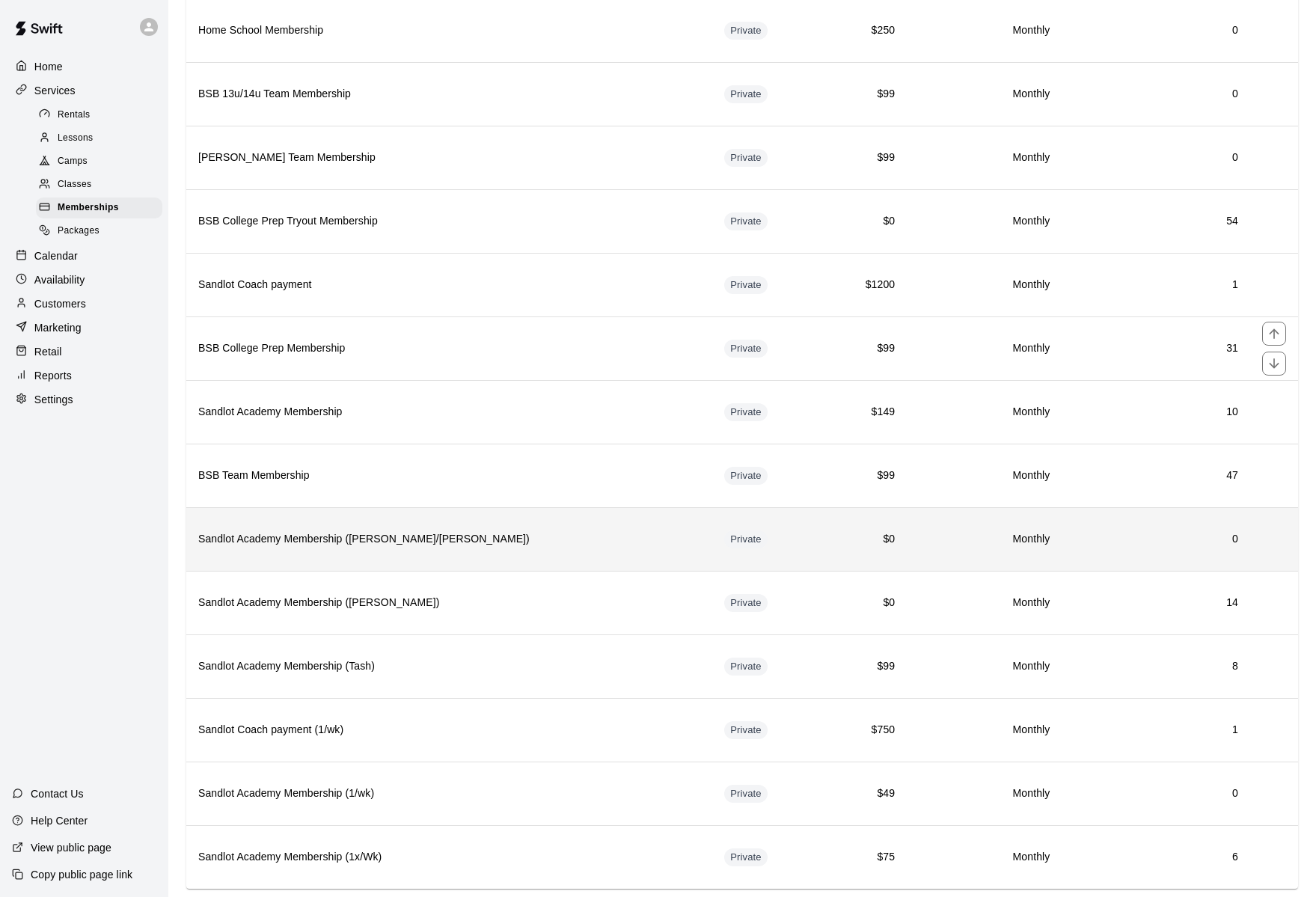
scroll to position [631, 0]
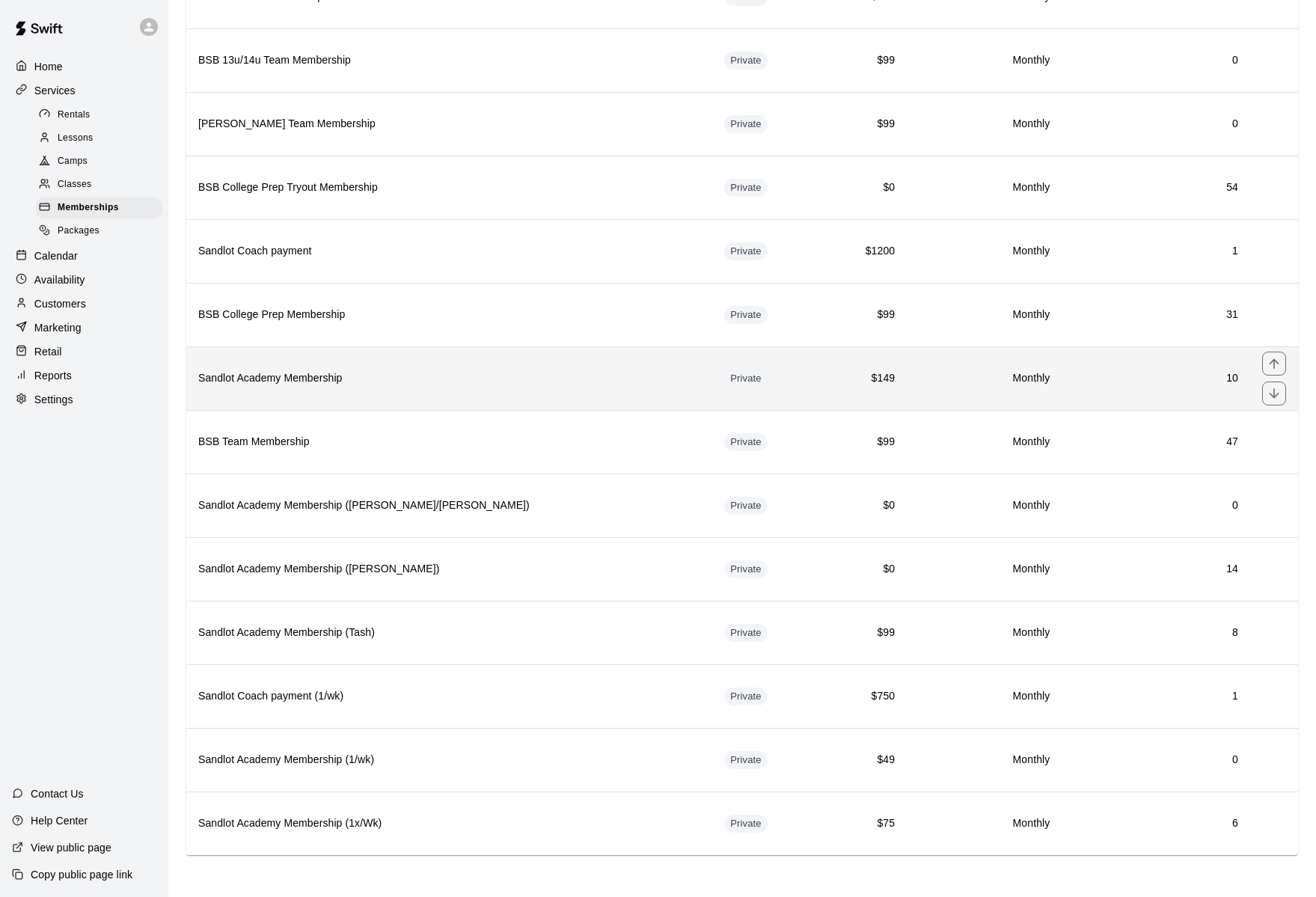
click at [294, 373] on h6 "Sandlot Academy Membership" at bounding box center [449, 378] width 502 height 17
